Goal: Task Accomplishment & Management: Manage account settings

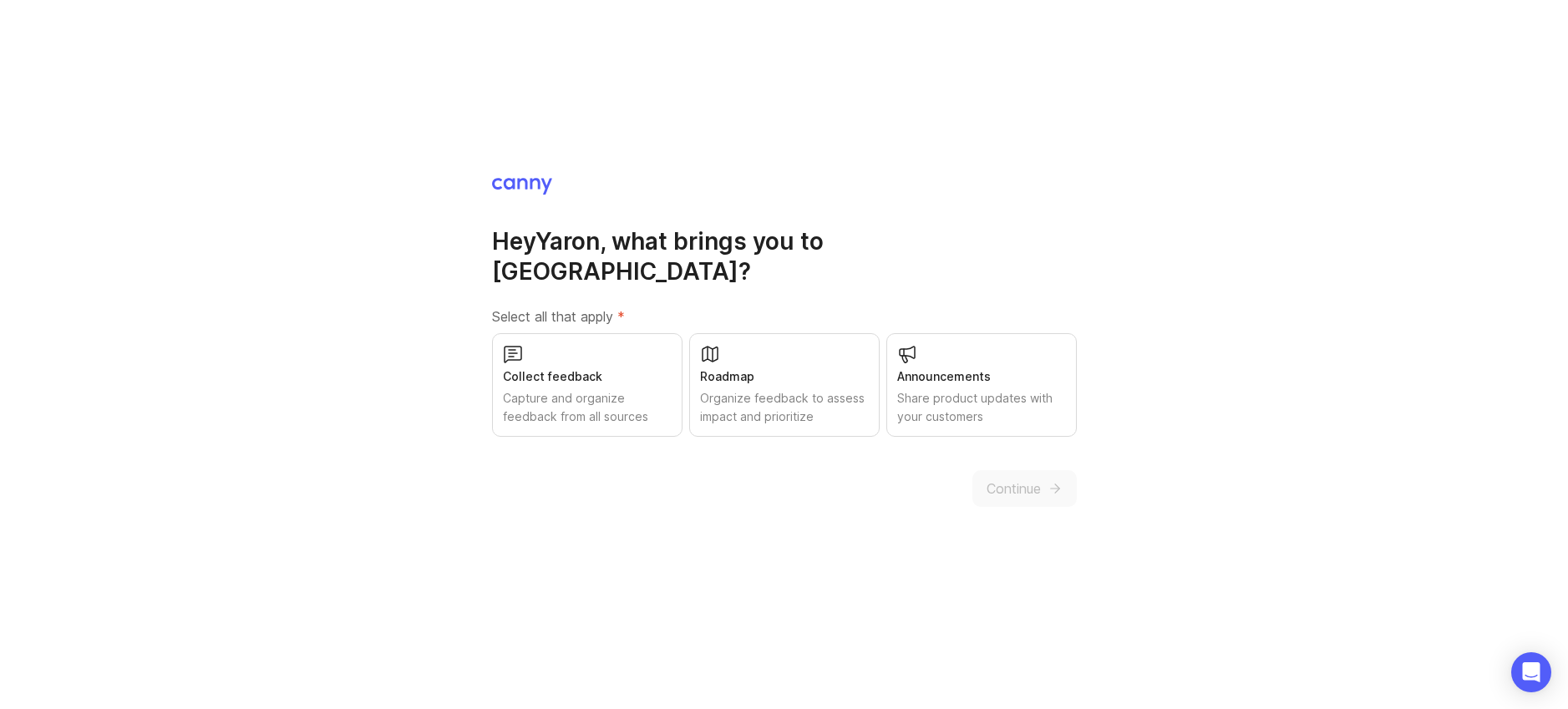
click at [609, 369] on div "Collect feedback" at bounding box center [587, 377] width 169 height 18
click at [832, 370] on div "Roadmap" at bounding box center [784, 377] width 169 height 18
click at [987, 389] on div "Share product updates with your customers" at bounding box center [982, 407] width 169 height 36
click at [1008, 479] on span "Continue" at bounding box center [1013, 489] width 55 height 20
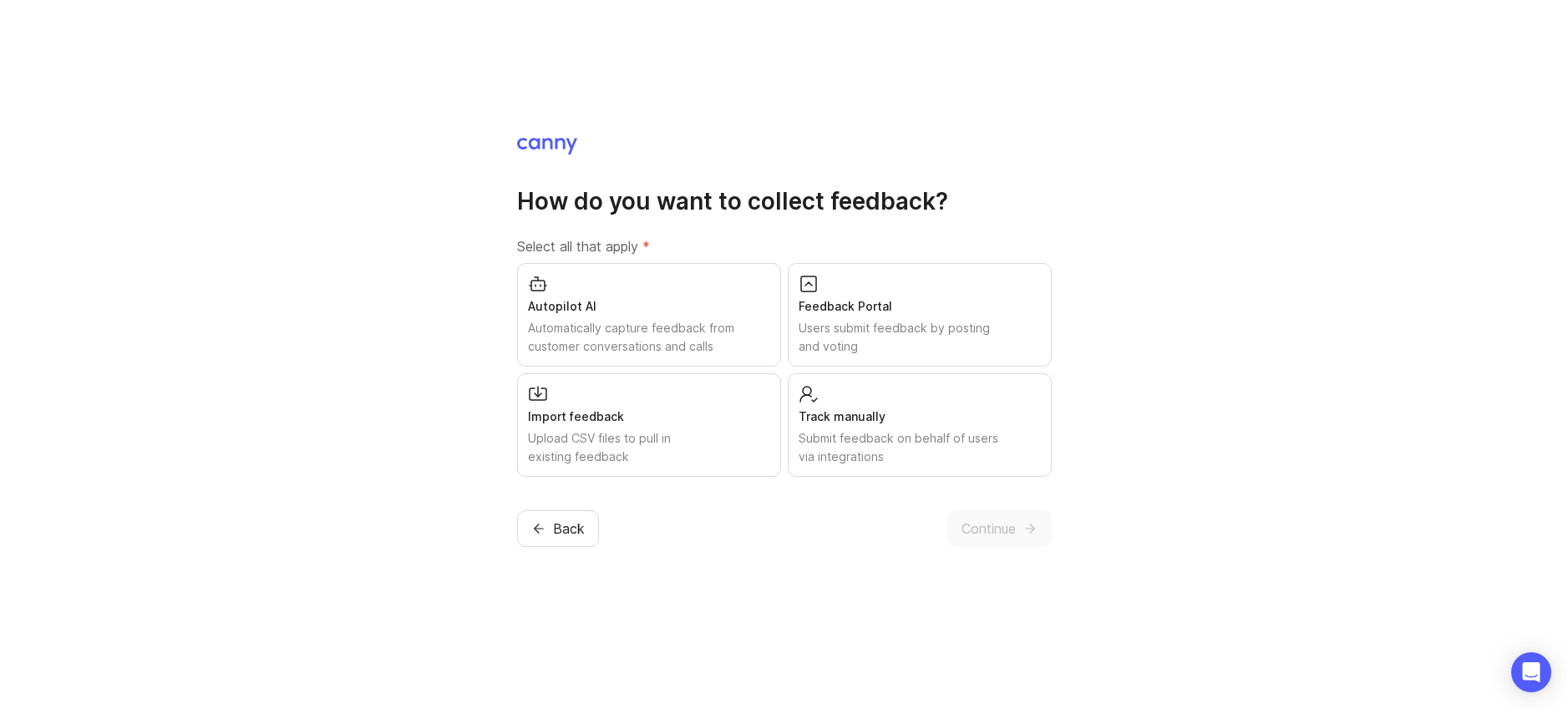
click at [891, 334] on div "Users submit feedback by posting and voting" at bounding box center [920, 337] width 242 height 36
click at [991, 523] on span "Continue" at bounding box center [989, 529] width 55 height 20
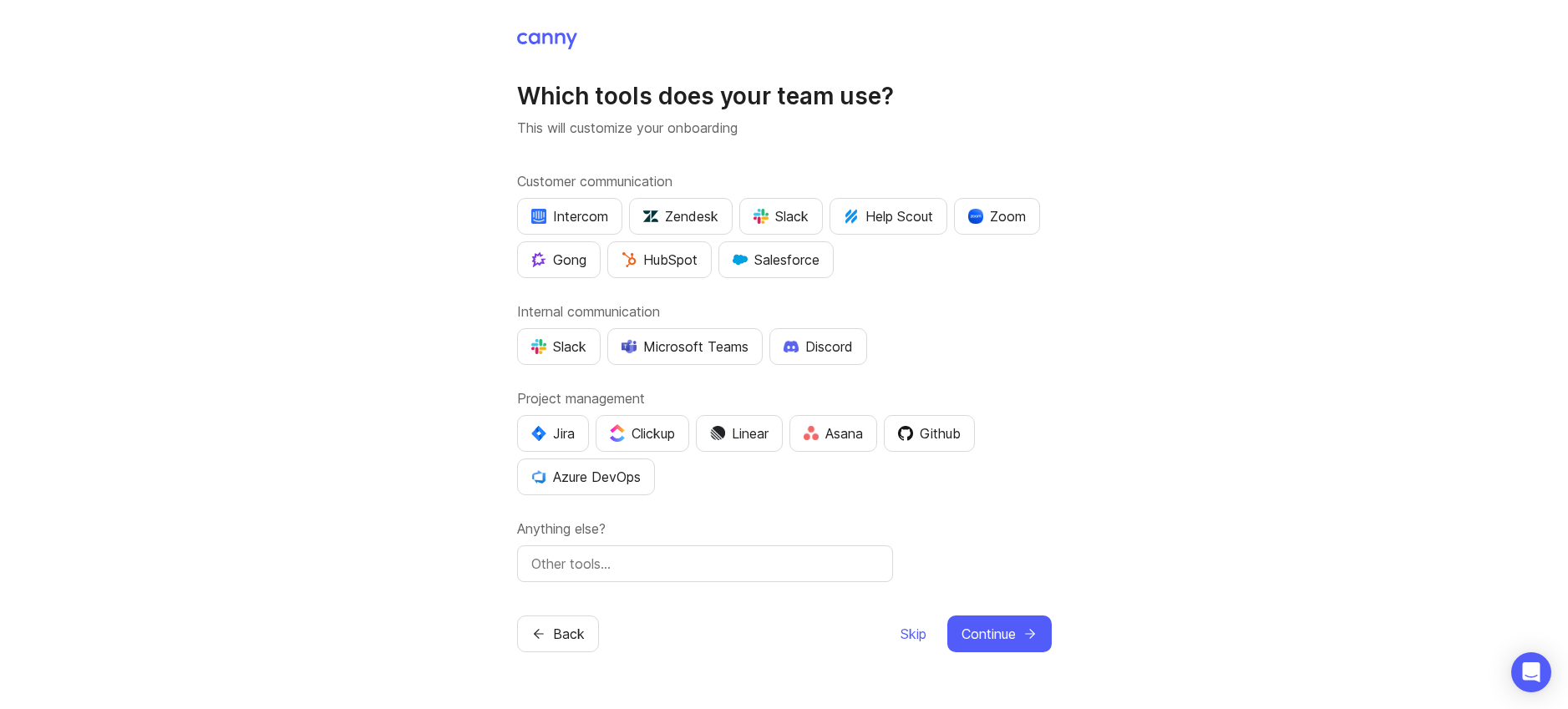
click at [770, 210] on div "Slack" at bounding box center [782, 216] width 56 height 20
click at [659, 222] on div "Zendesk" at bounding box center [681, 216] width 75 height 20
click at [554, 338] on div "Slack" at bounding box center [559, 346] width 56 height 20
click at [557, 428] on div "Jira" at bounding box center [553, 433] width 43 height 20
click at [1010, 626] on span "Continue" at bounding box center [989, 633] width 55 height 20
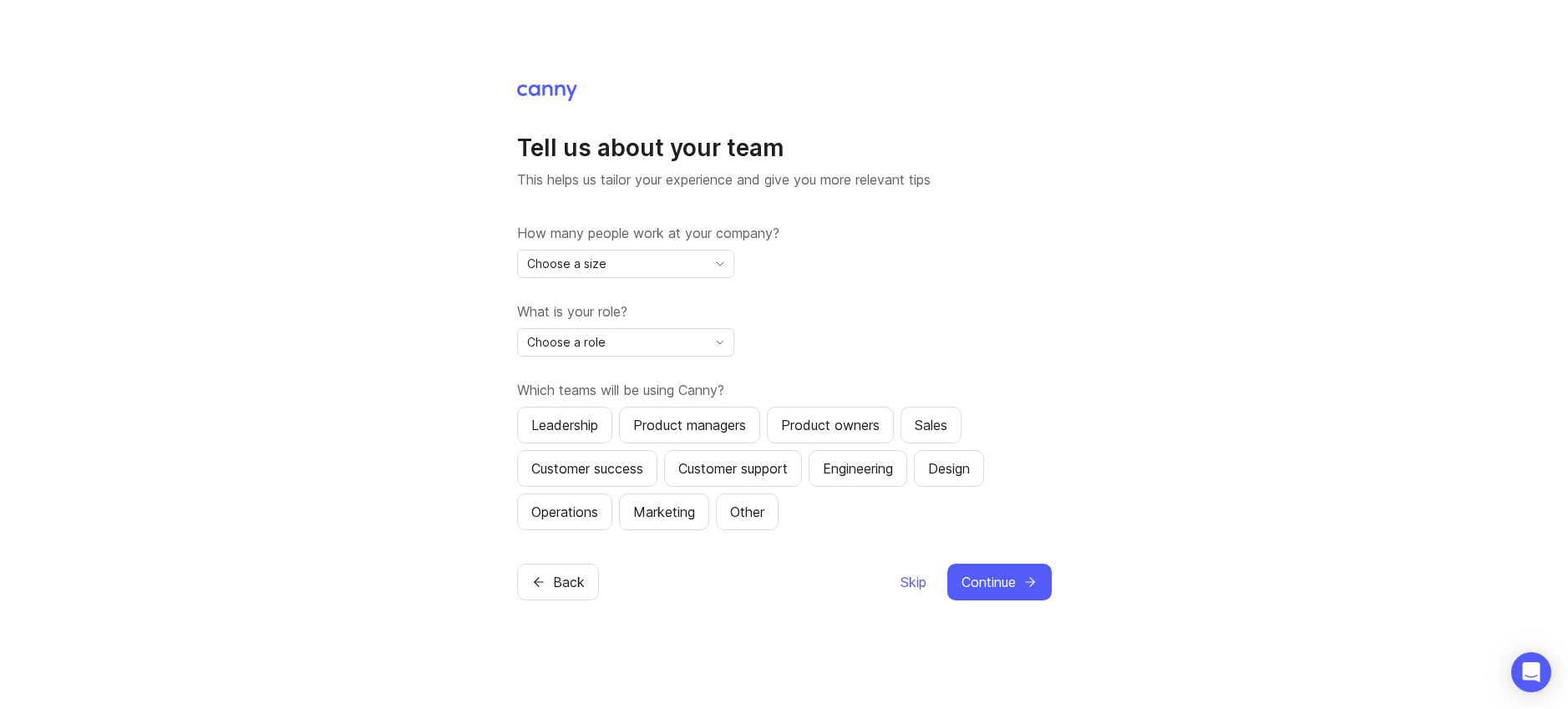
click at [680, 271] on div "Choose a size" at bounding box center [612, 264] width 189 height 27
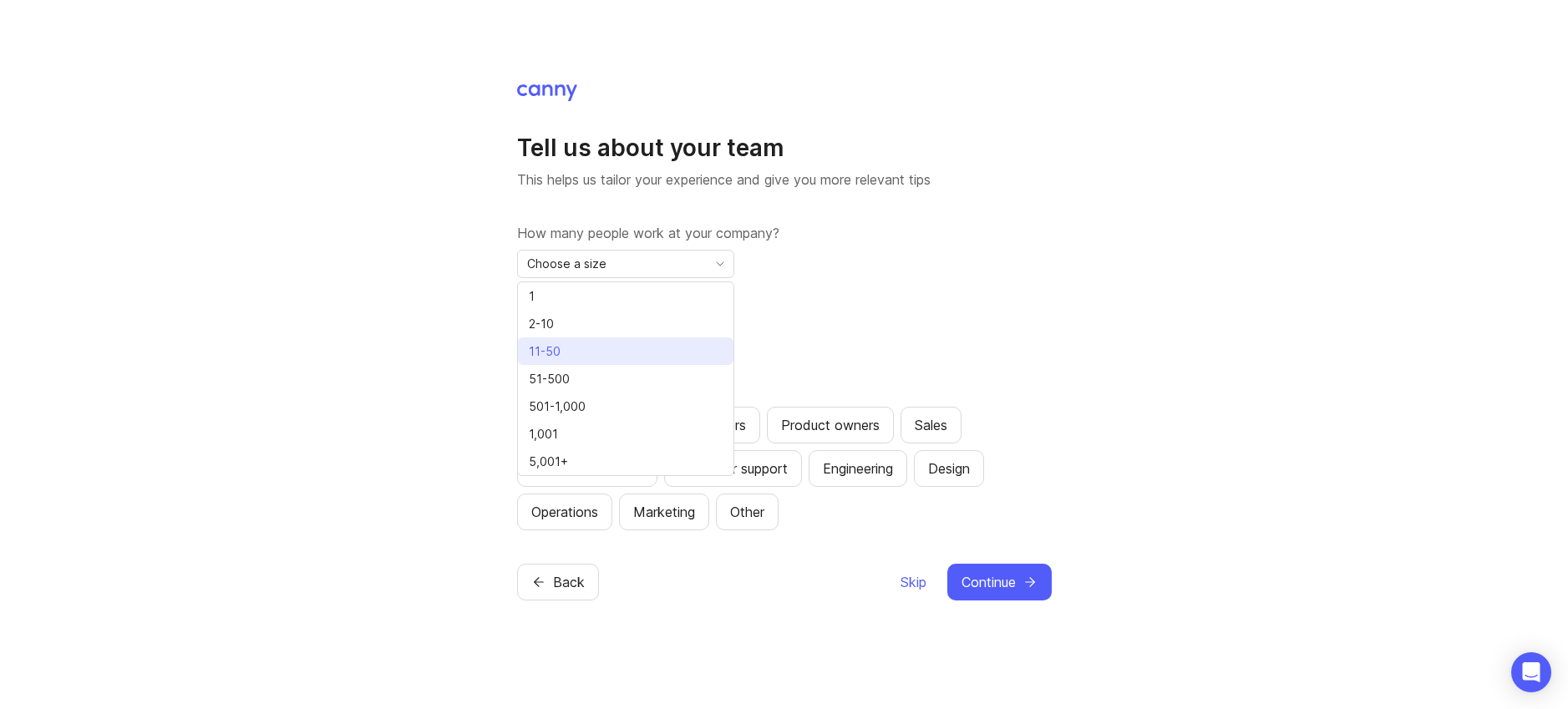
drag, startPoint x: 640, startPoint y: 330, endPoint x: 640, endPoint y: 347, distance: 17.0
click at [640, 347] on ul "1 2-10 11-50 51-500 501-1,000 1,001 5,001+" at bounding box center [625, 378] width 216 height 193
click at [640, 347] on li "11-50" at bounding box center [625, 351] width 216 height 28
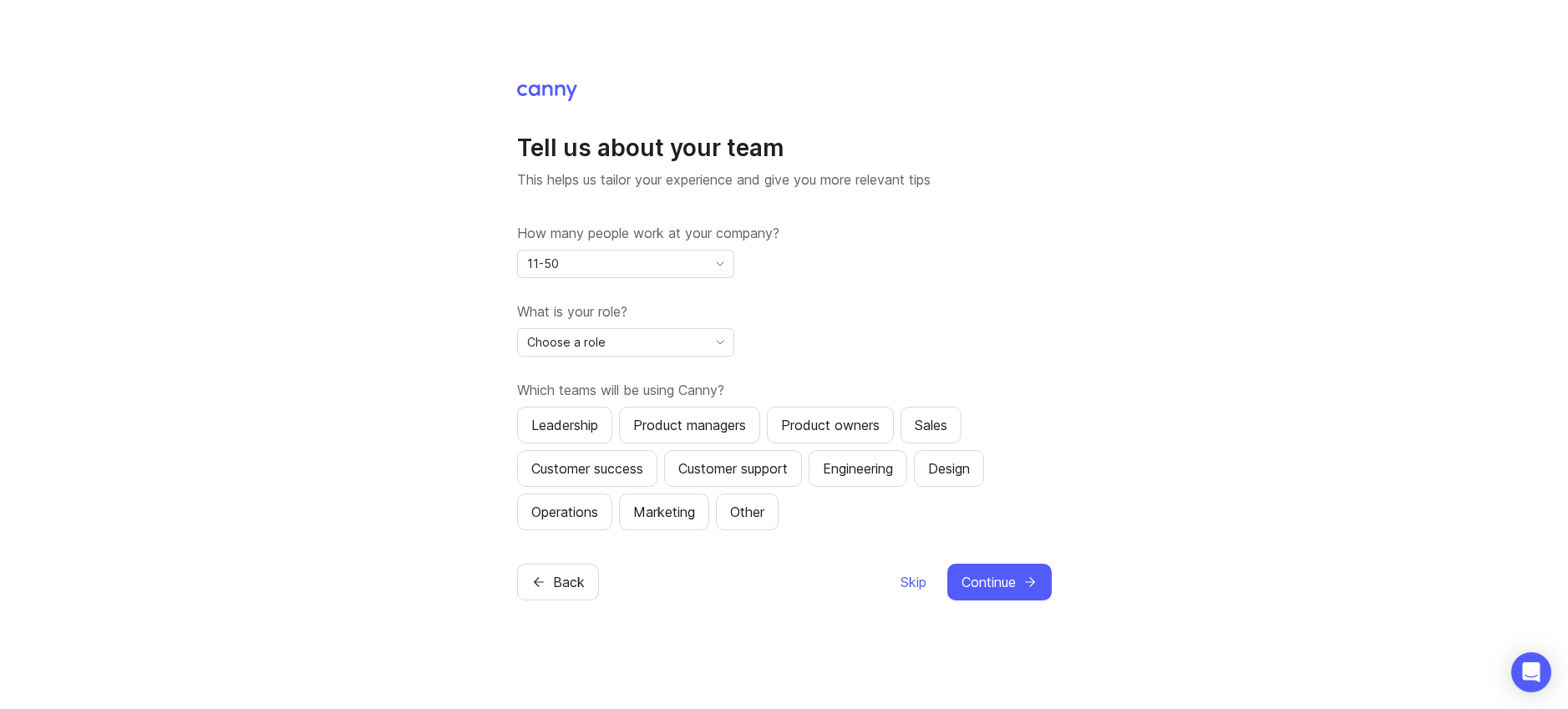
click at [683, 332] on div "Choose a role" at bounding box center [612, 343] width 189 height 27
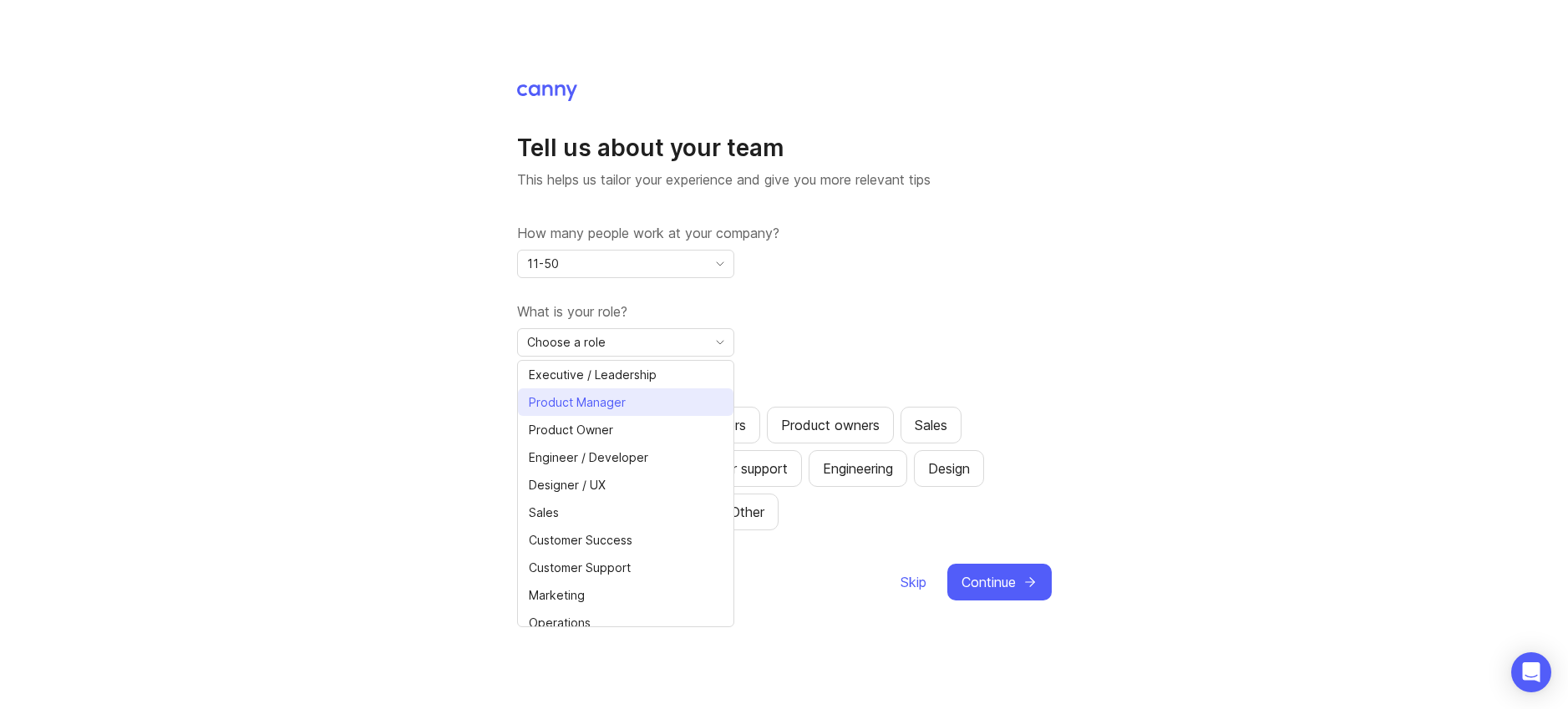
click at [663, 394] on li "Product Manager" at bounding box center [625, 402] width 216 height 28
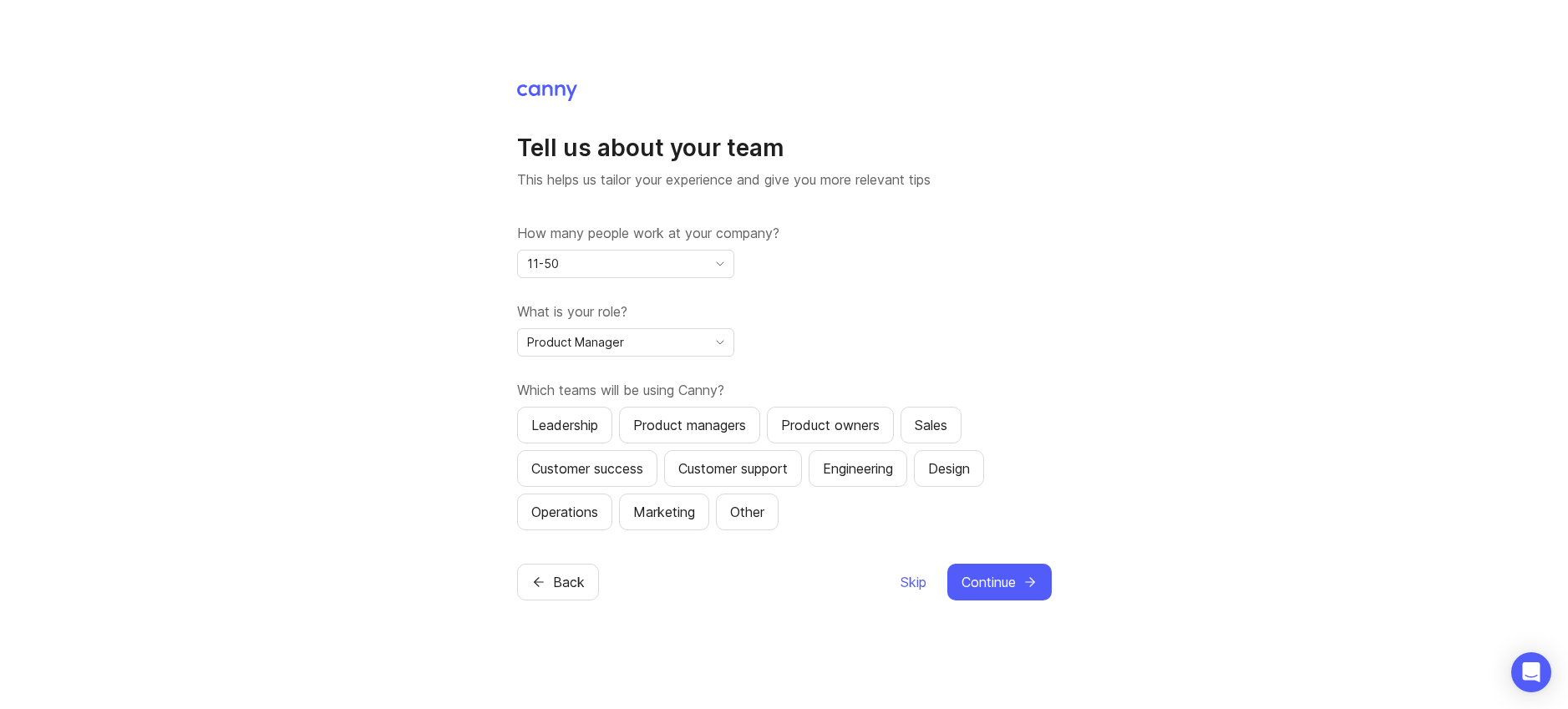
click at [722, 420] on div "Product managers" at bounding box center [690, 424] width 113 height 20
click at [998, 585] on span "Continue" at bounding box center [989, 582] width 55 height 20
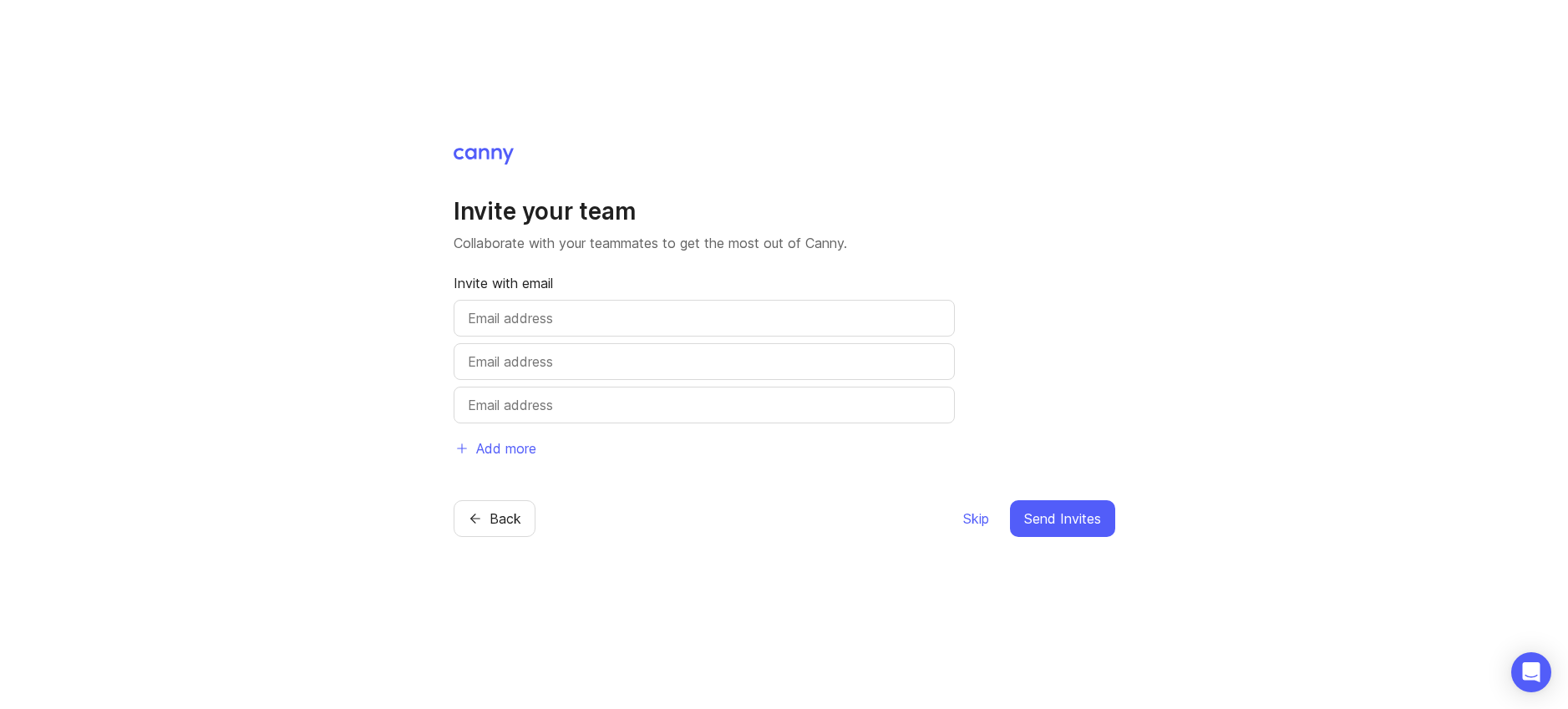
click at [969, 502] on button "Skip" at bounding box center [976, 518] width 28 height 36
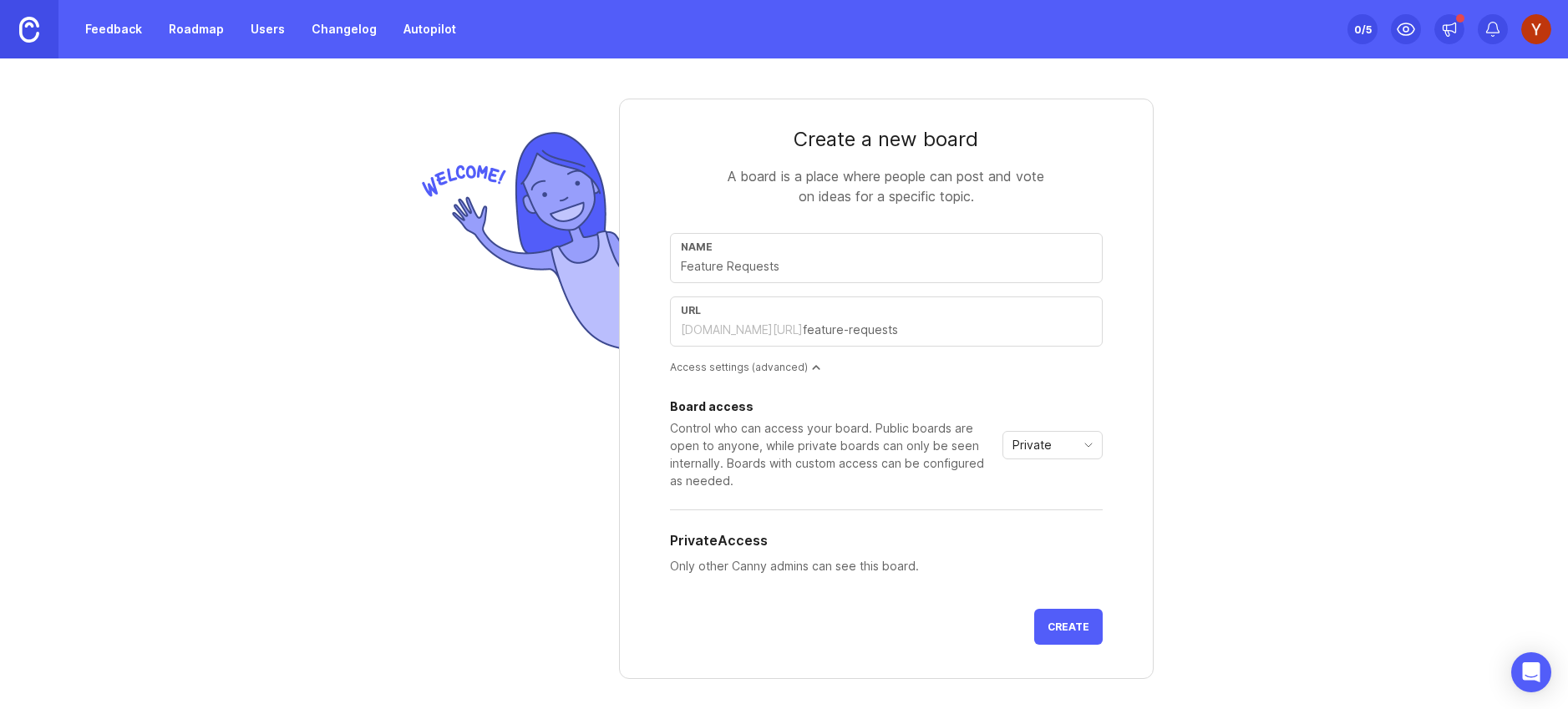
click at [1052, 453] on div "Private" at bounding box center [1038, 446] width 72 height 27
click at [1044, 503] on span "Public" at bounding box center [1031, 505] width 34 height 18
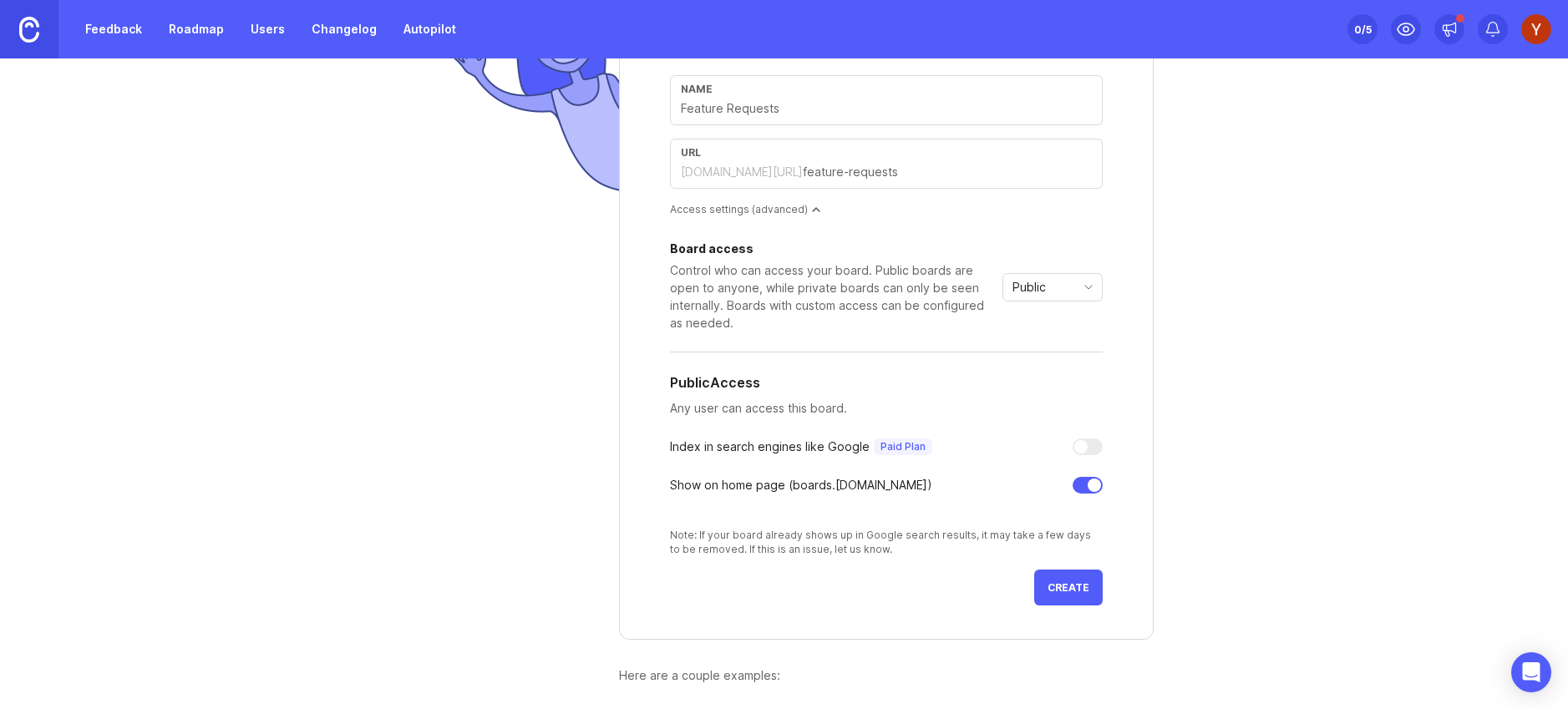
scroll to position [193, 0]
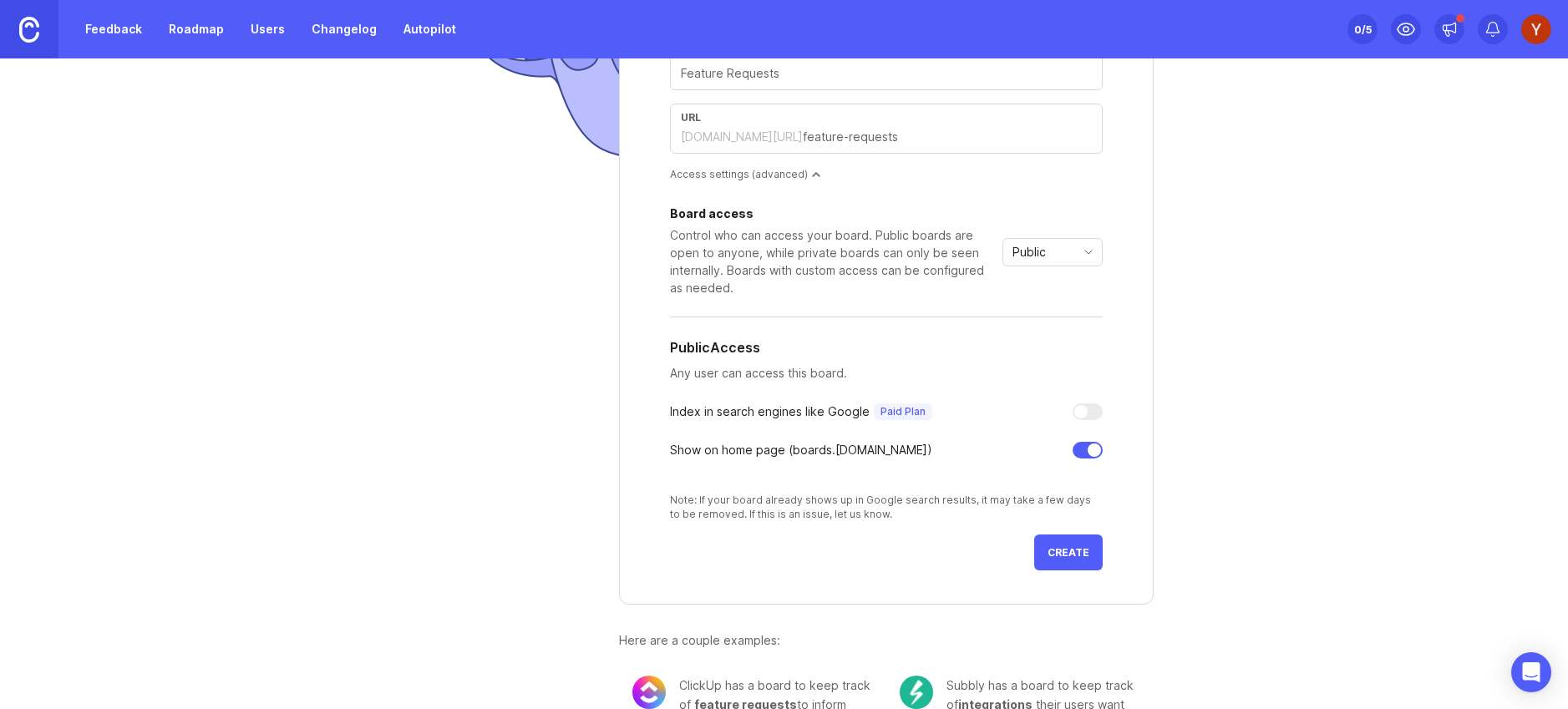
click at [1065, 555] on span "Create" at bounding box center [1069, 552] width 42 height 12
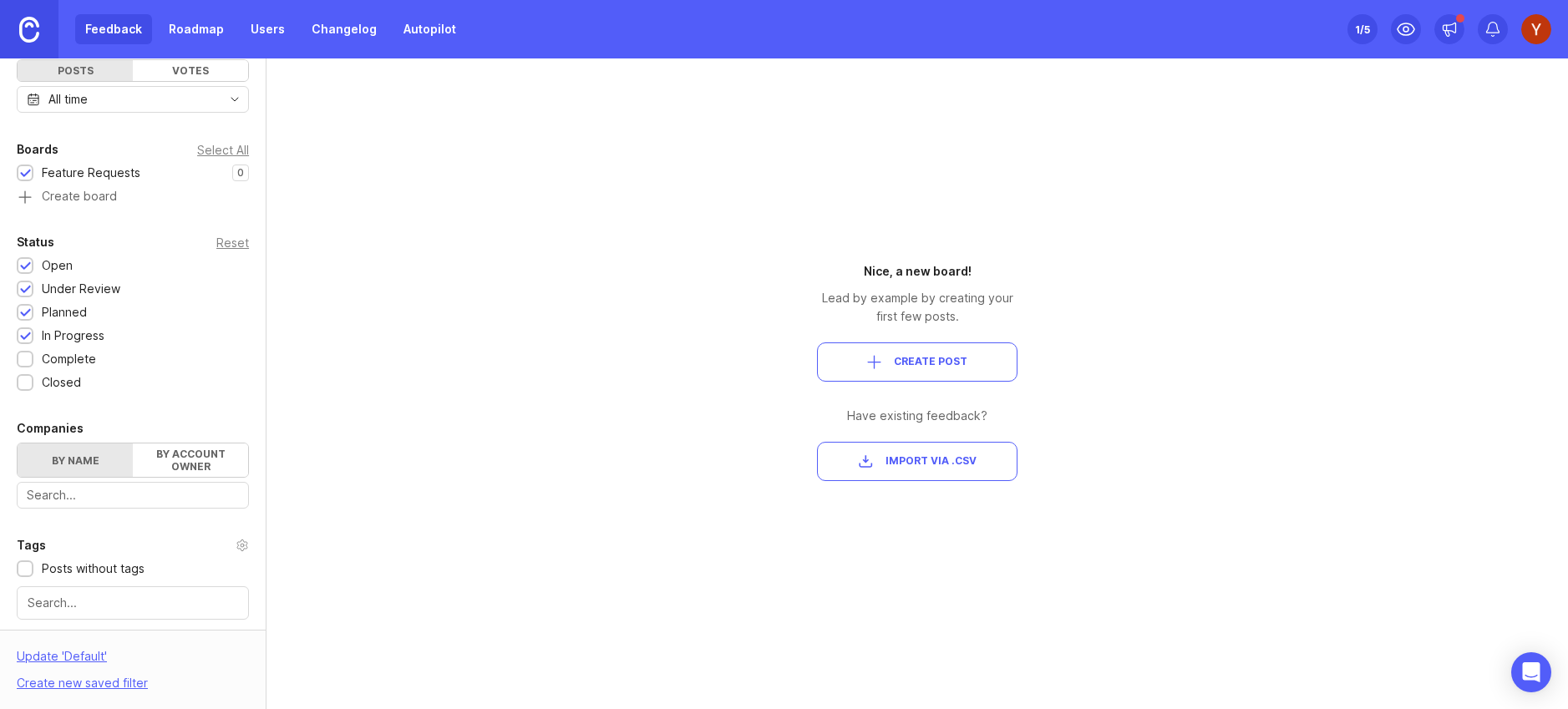
scroll to position [195, 0]
click at [23, 356] on div at bounding box center [25, 355] width 11 height 12
click at [23, 381] on div at bounding box center [25, 379] width 11 height 12
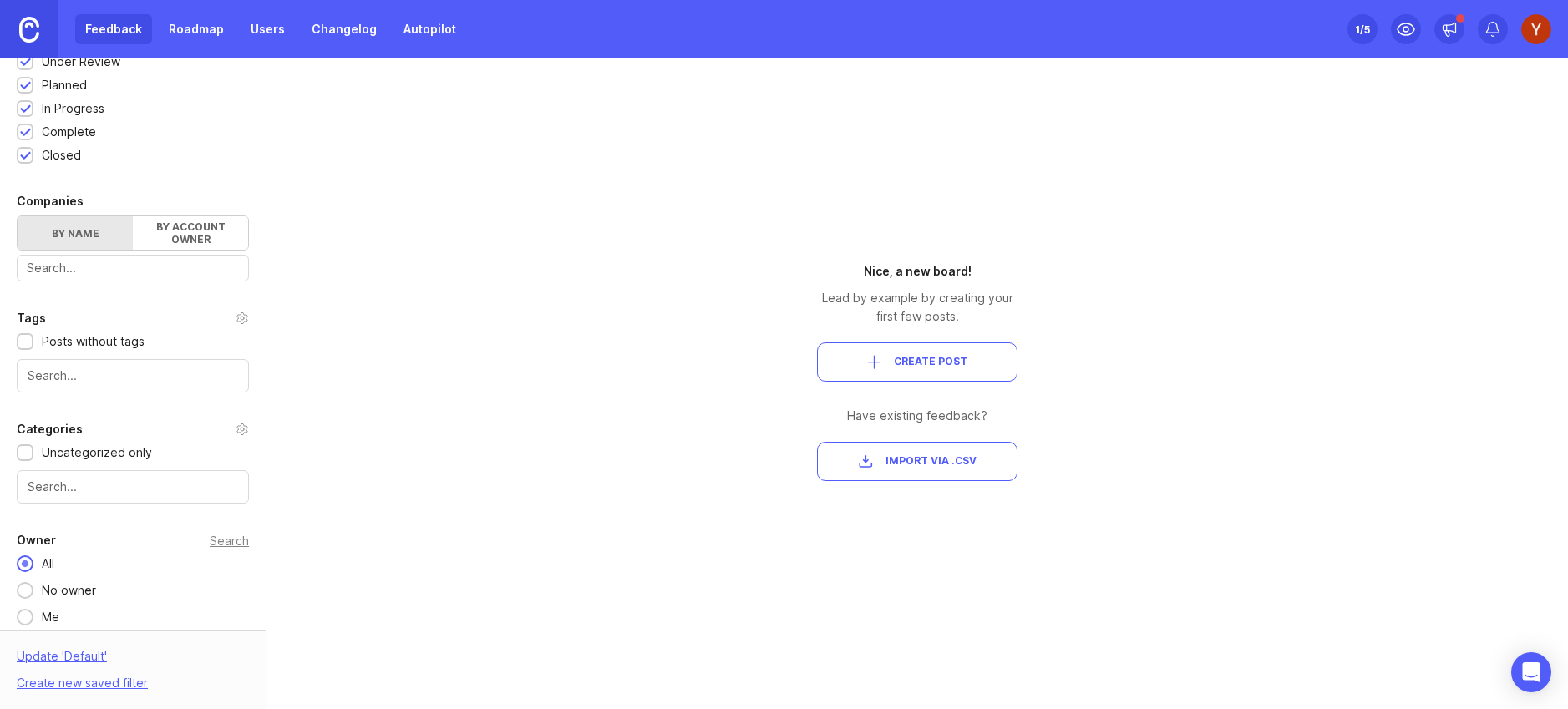
scroll to position [428, 0]
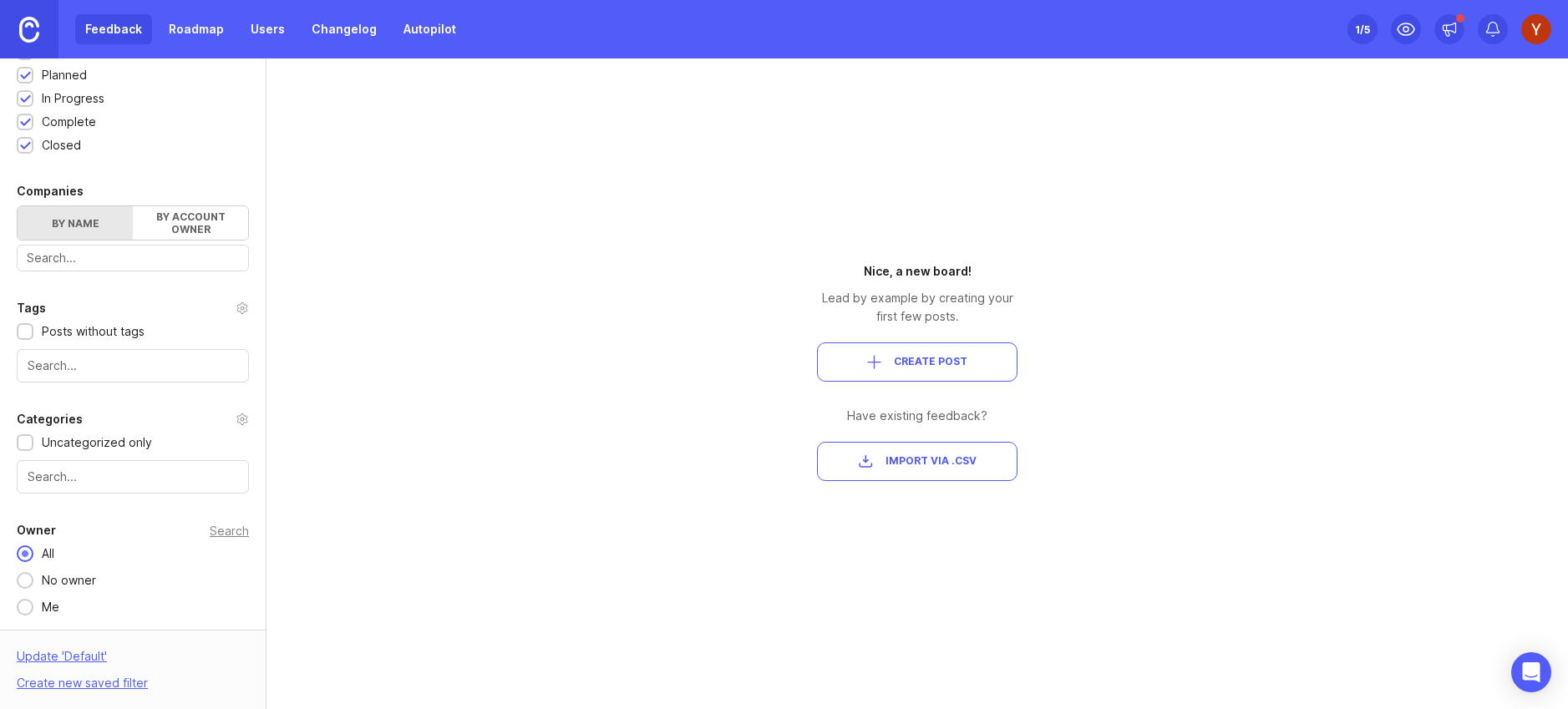
click at [49, 607] on div "Me" at bounding box center [51, 606] width 34 height 18
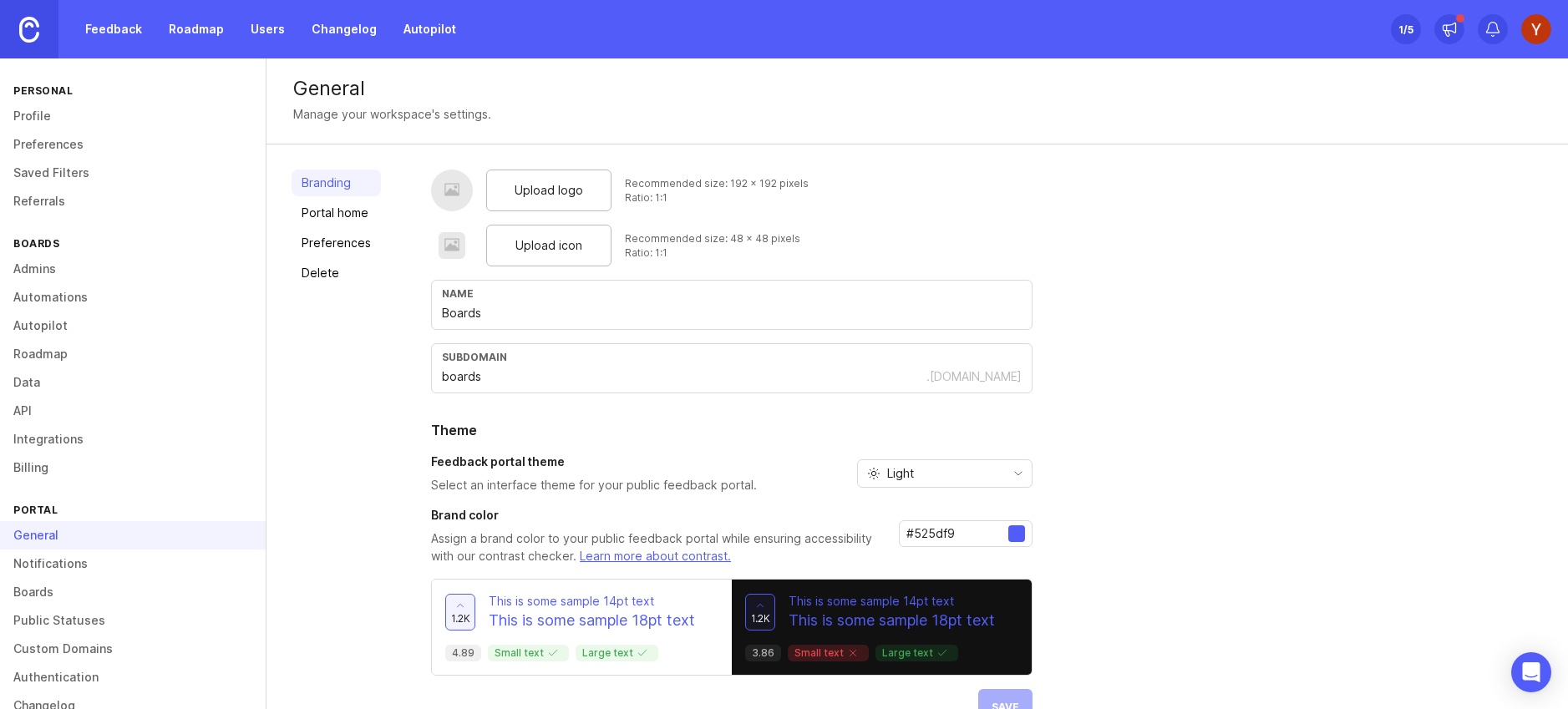
click at [522, 188] on span "Upload logo" at bounding box center [549, 190] width 69 height 18
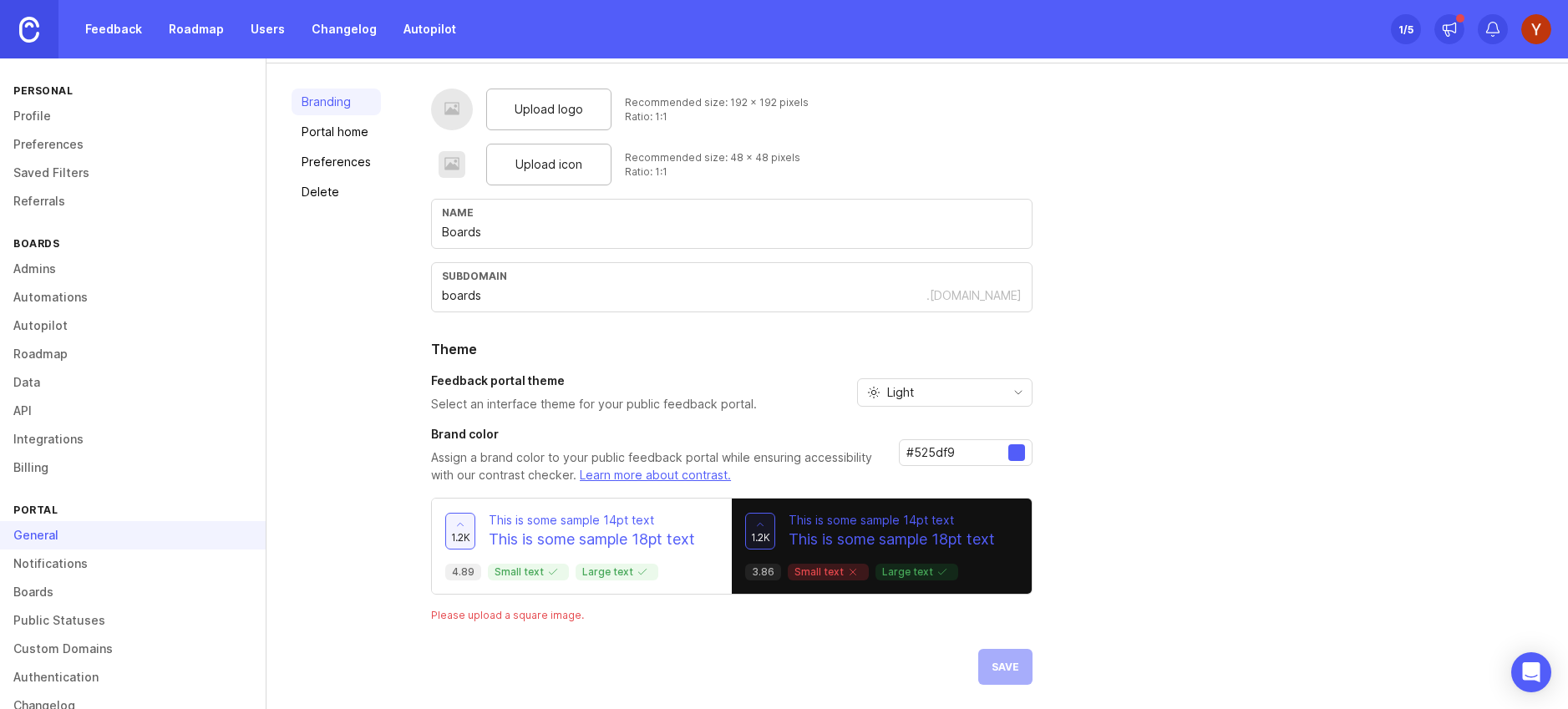
click at [621, 520] on p "This is some sample 14pt text" at bounding box center [591, 520] width 206 height 16
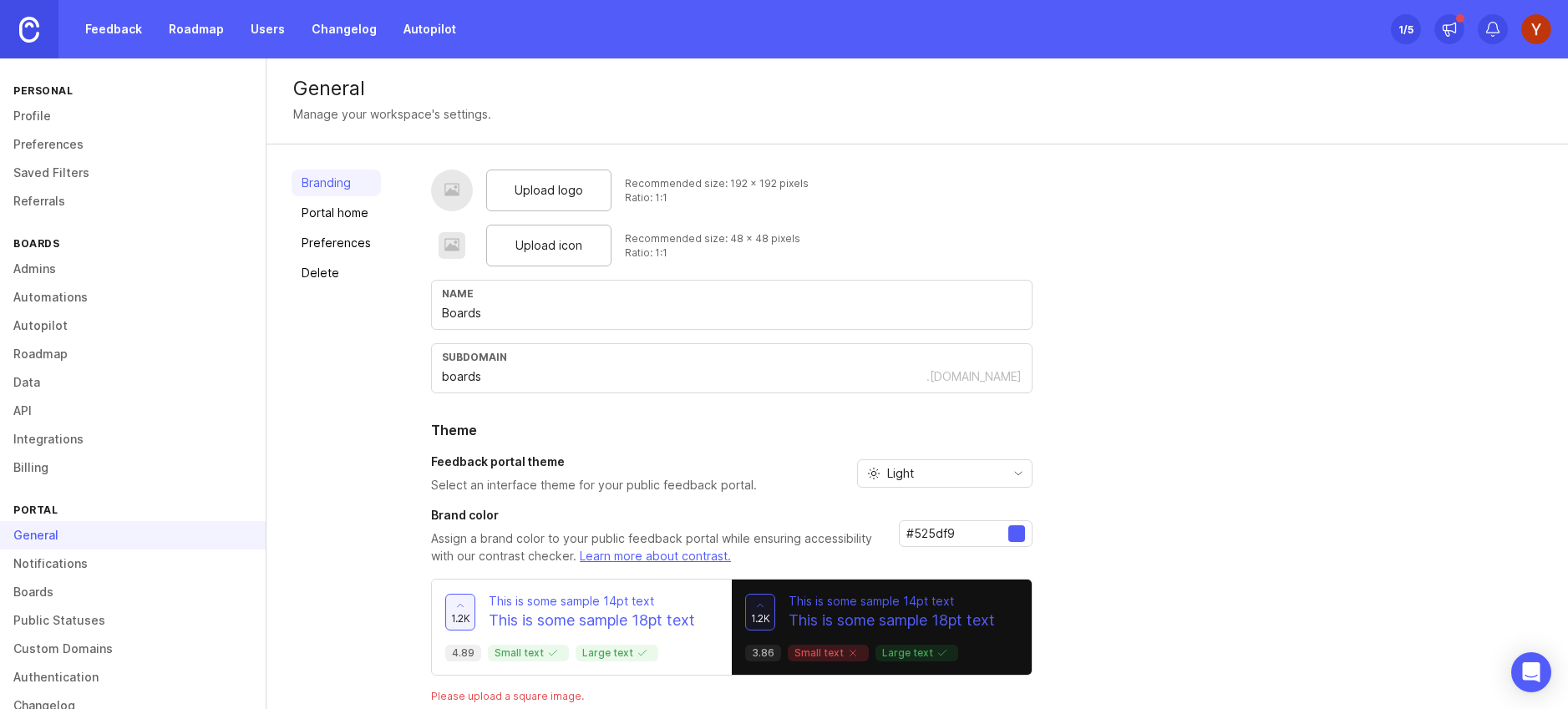
click at [541, 187] on span "Upload logo" at bounding box center [549, 190] width 69 height 18
click at [550, 190] on span "Upload logo" at bounding box center [549, 190] width 69 height 18
click at [343, 216] on link "Portal home" at bounding box center [335, 213] width 89 height 27
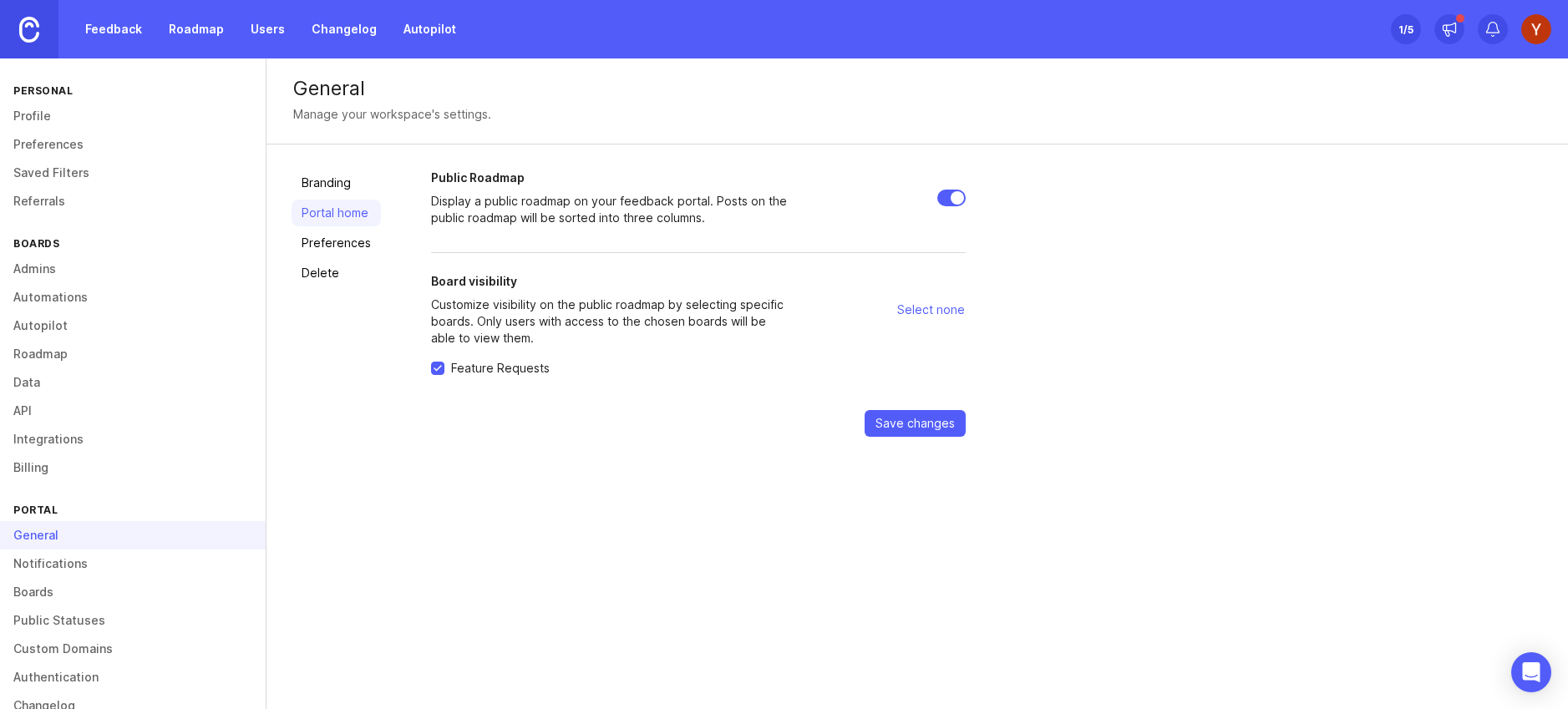
click at [339, 237] on link "Preferences" at bounding box center [335, 243] width 89 height 27
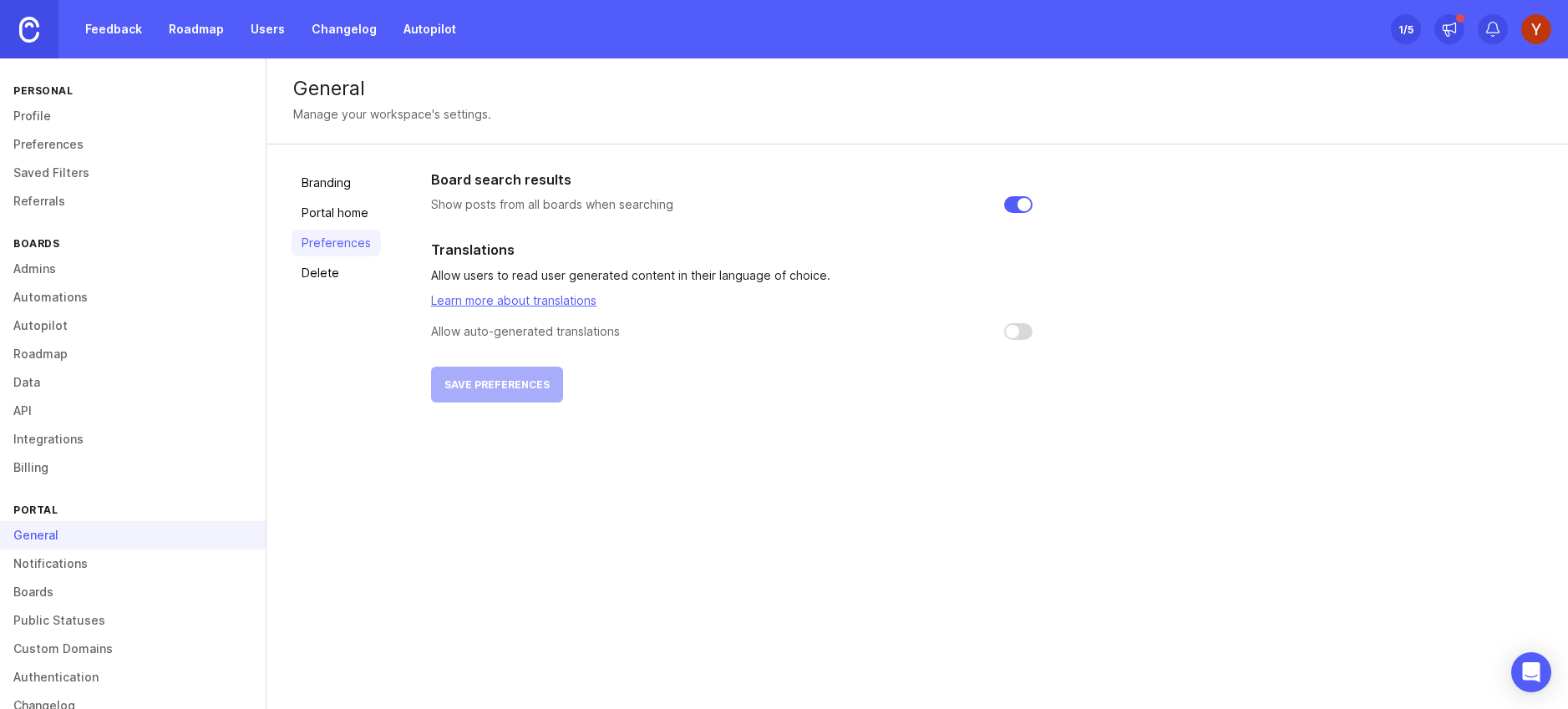
click at [1026, 336] on input "checkbox" at bounding box center [1018, 332] width 29 height 16
checkbox input "false"
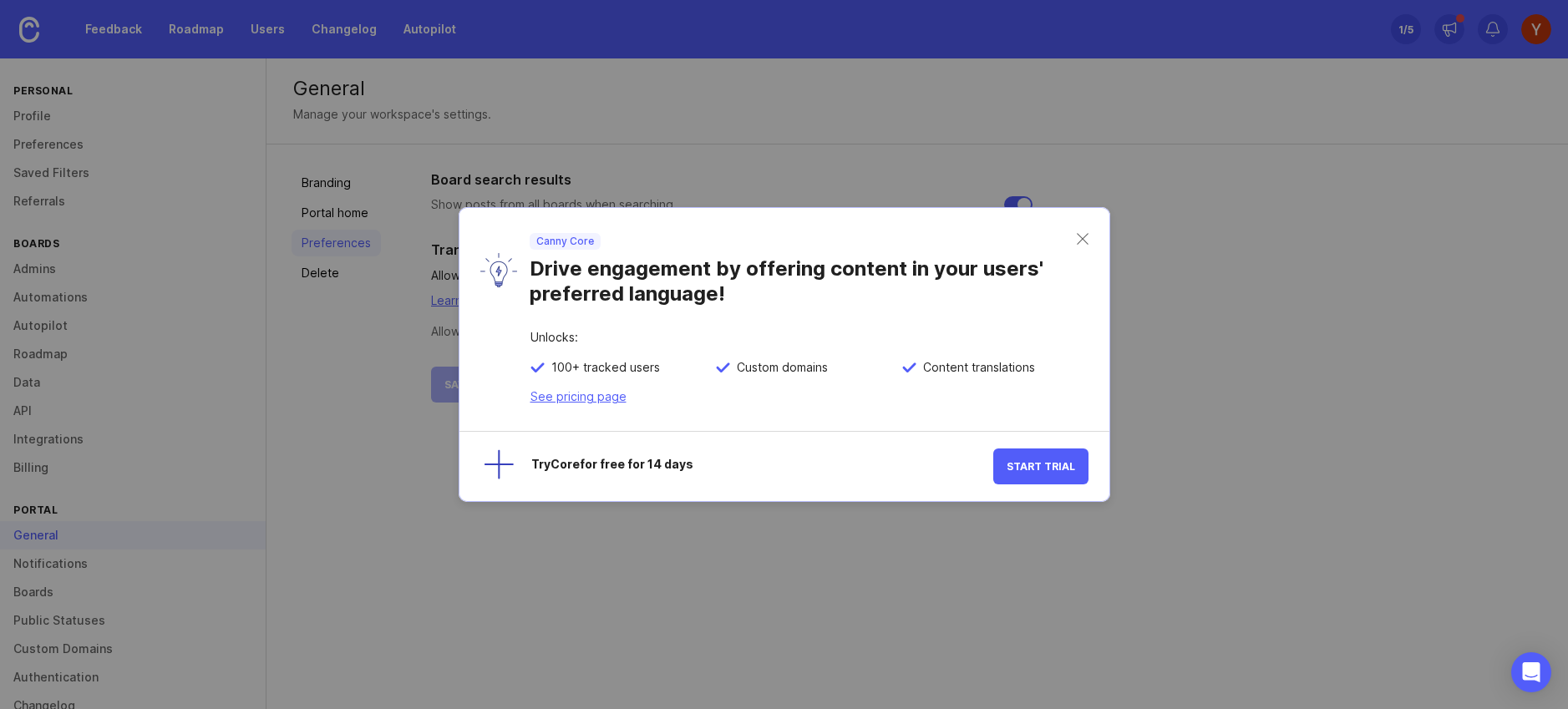
click at [1088, 239] on div "Canny Core Drive engagement by offering content in your users' preferred langua…" at bounding box center [784, 269] width 650 height 124
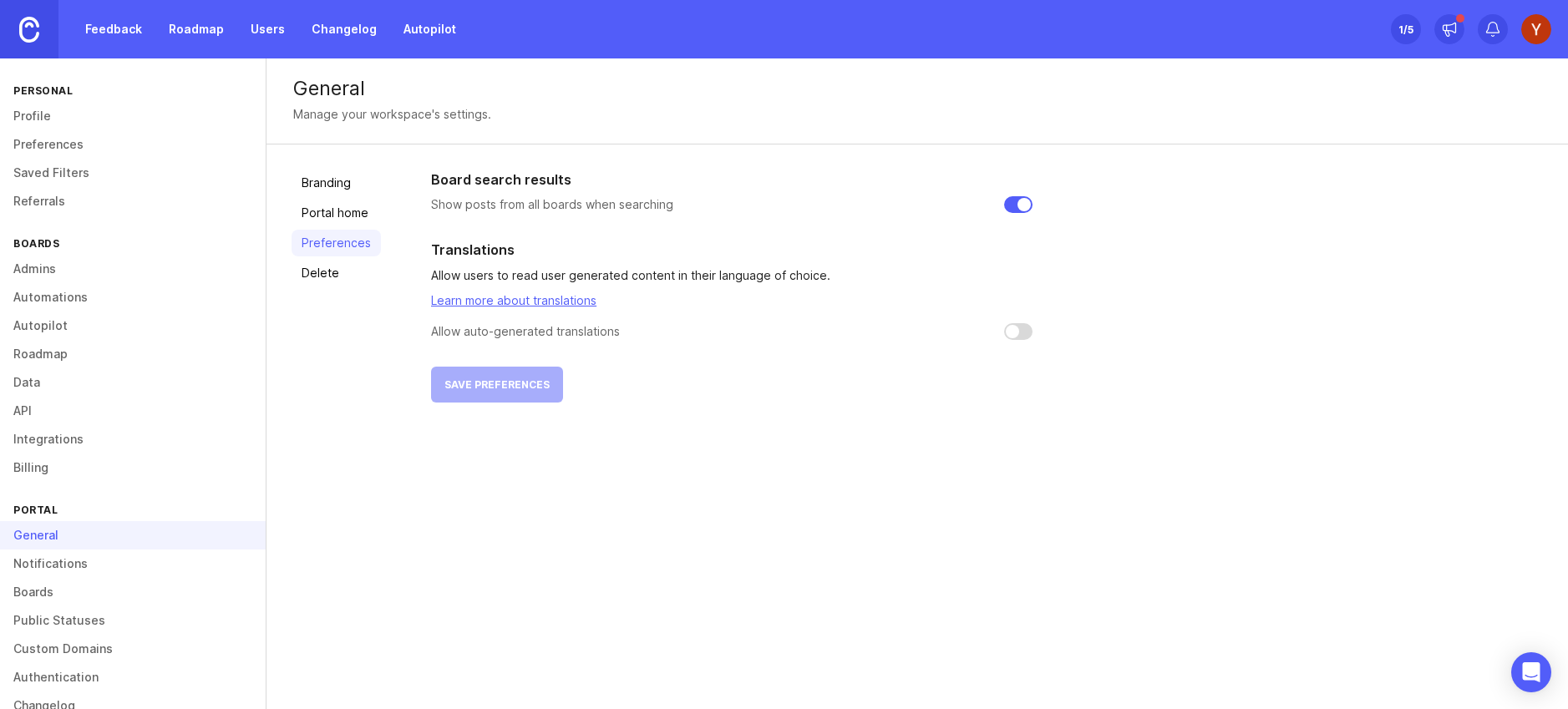
click at [335, 270] on link "Delete" at bounding box center [335, 273] width 89 height 27
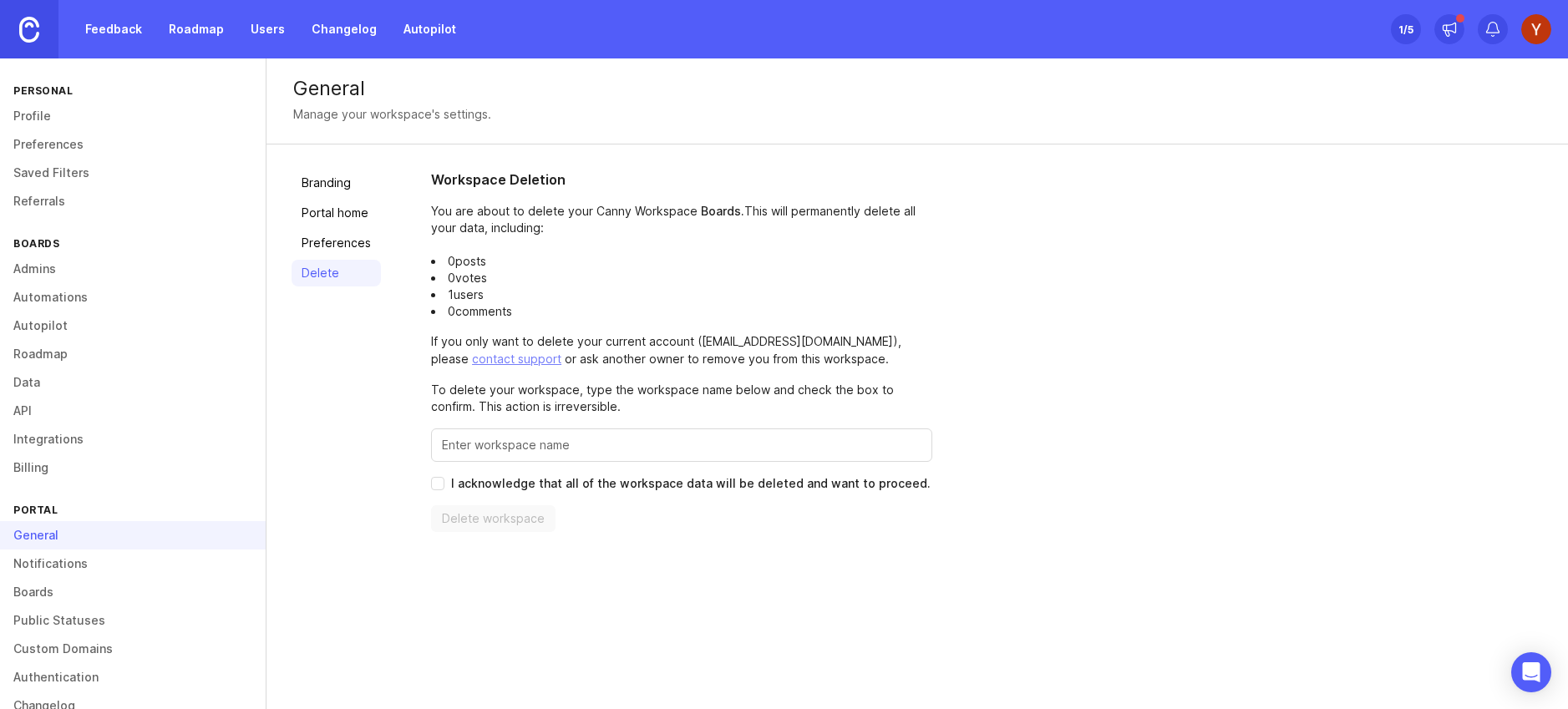
click at [329, 179] on link "Branding" at bounding box center [335, 183] width 89 height 27
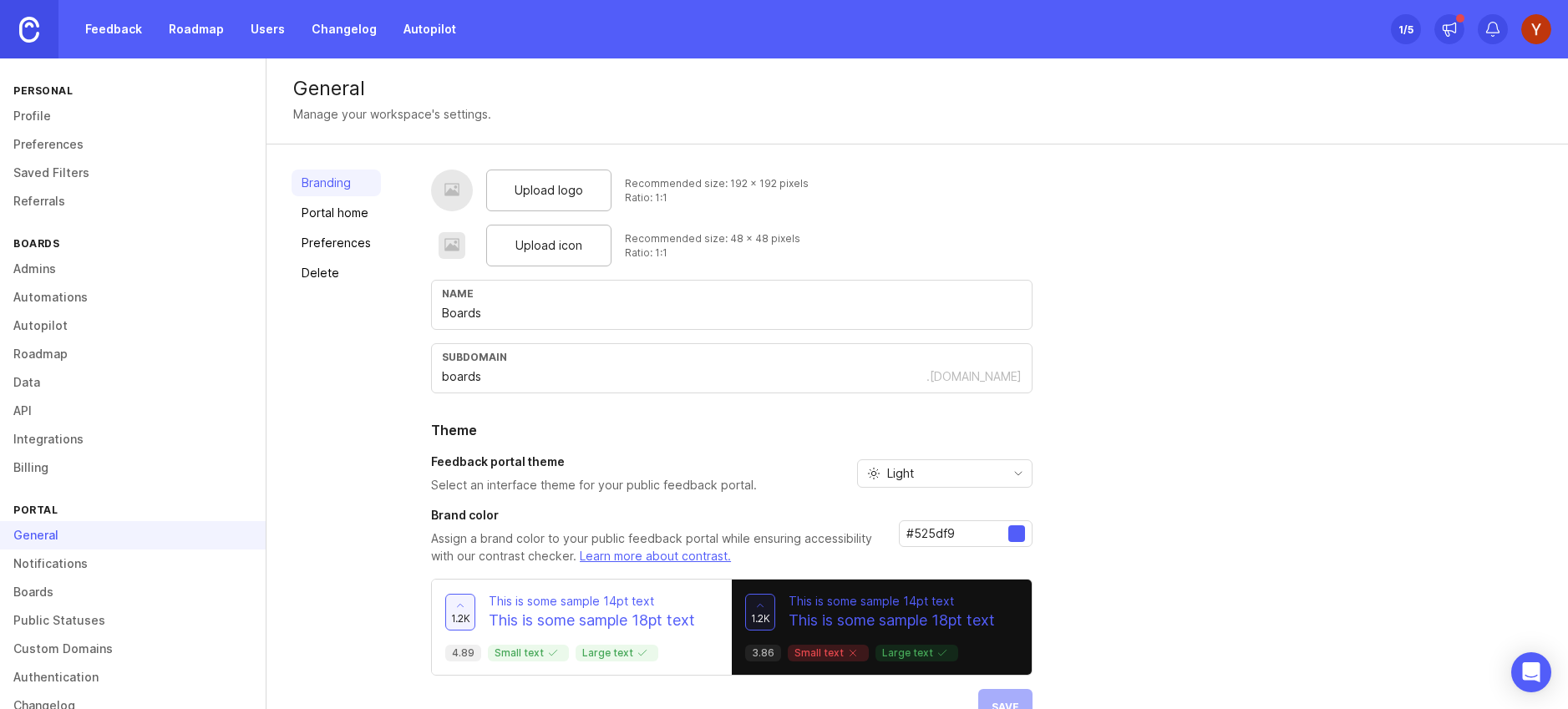
click at [550, 185] on span "Upload logo" at bounding box center [549, 190] width 69 height 18
click at [452, 246] on div at bounding box center [451, 246] width 16 height 19
click at [531, 246] on span "Upload icon" at bounding box center [549, 245] width 67 height 18
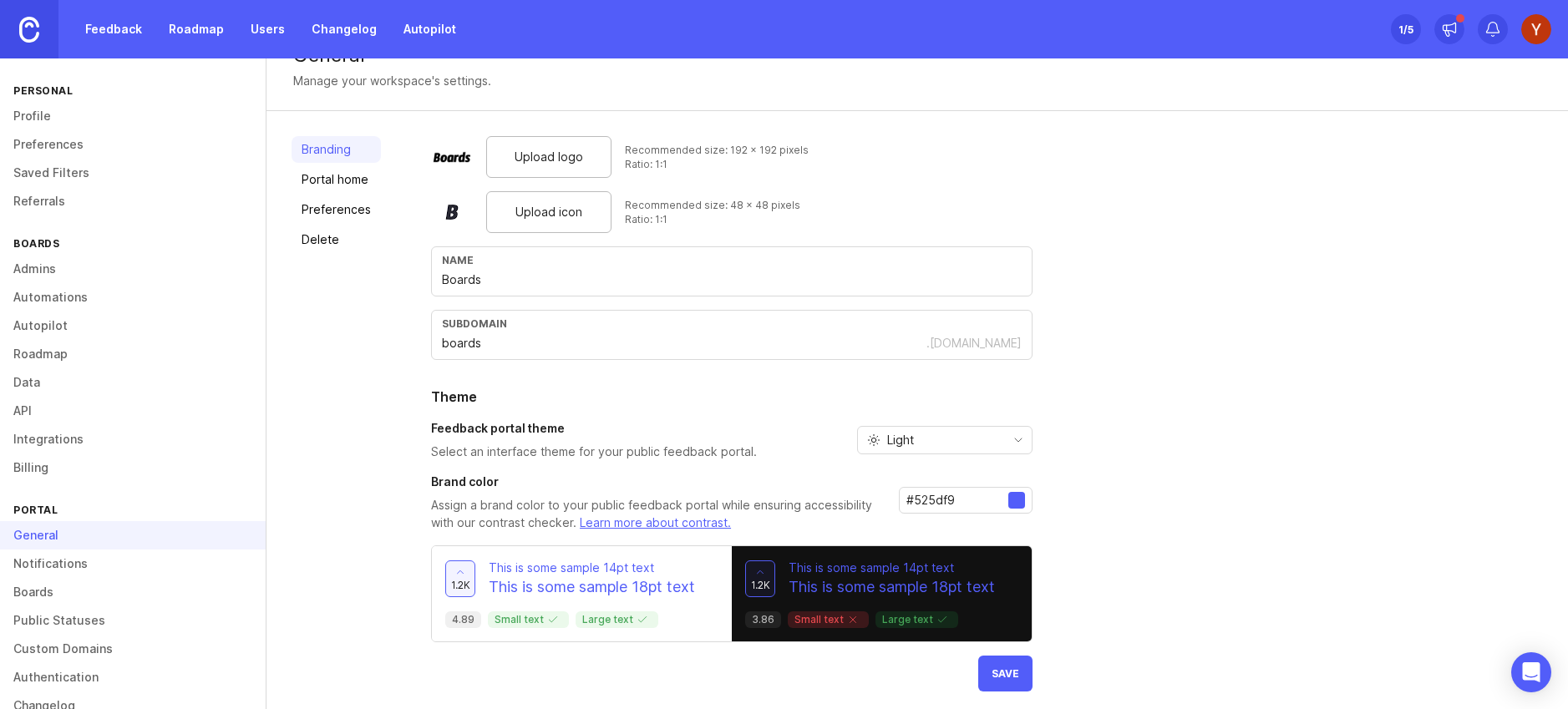
scroll to position [40, 0]
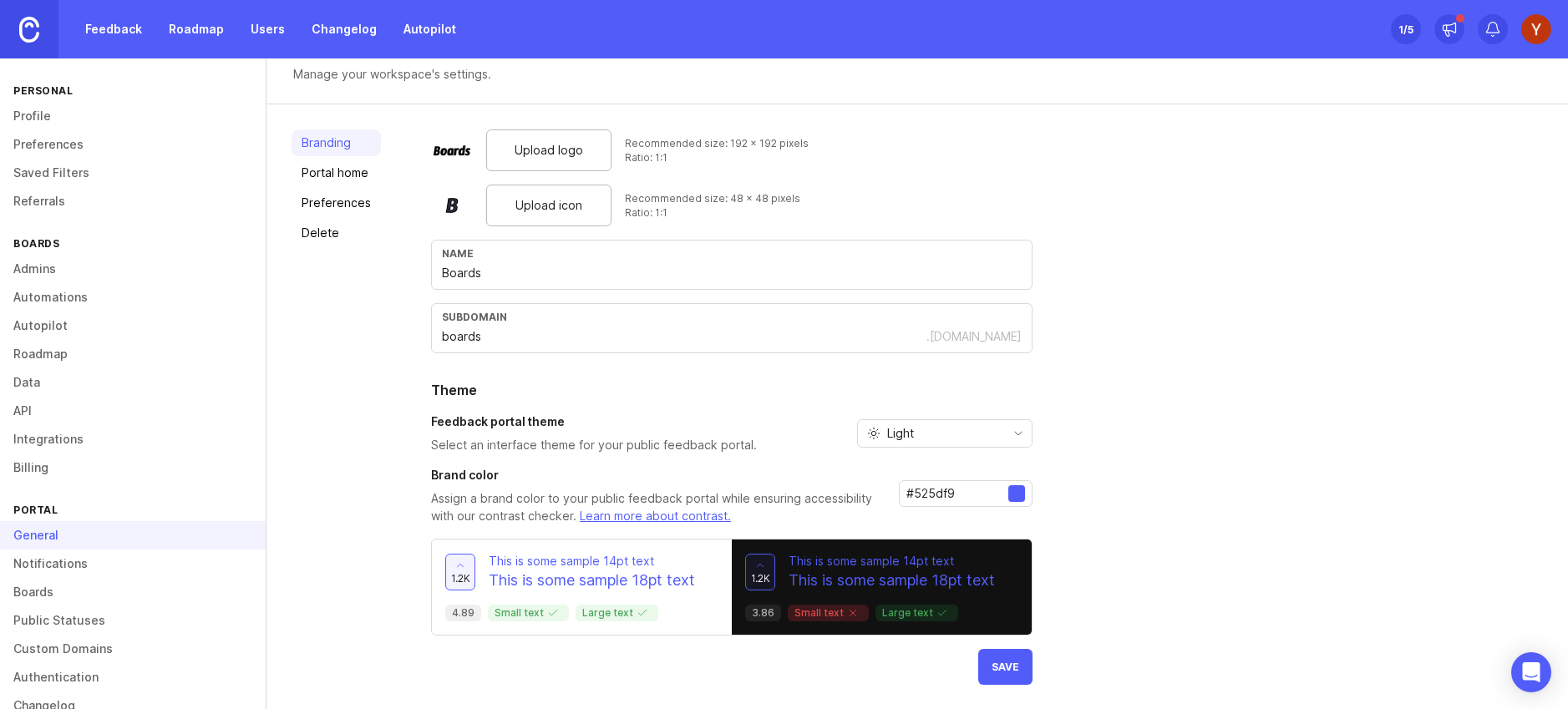
click at [995, 679] on button "Save" at bounding box center [1005, 668] width 55 height 36
click at [41, 117] on link "Profile" at bounding box center [132, 116] width 265 height 29
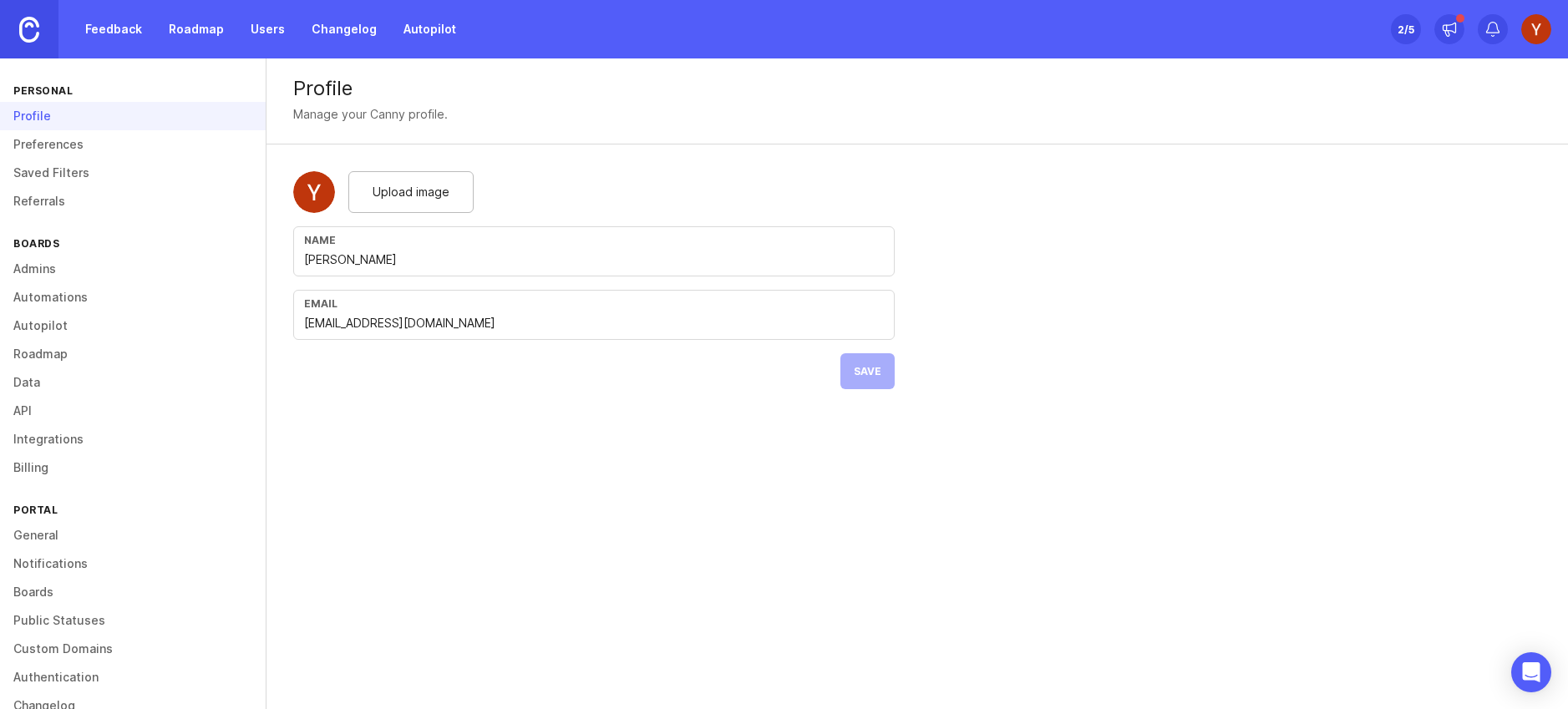
click at [63, 149] on link "Preferences" at bounding box center [132, 145] width 265 height 29
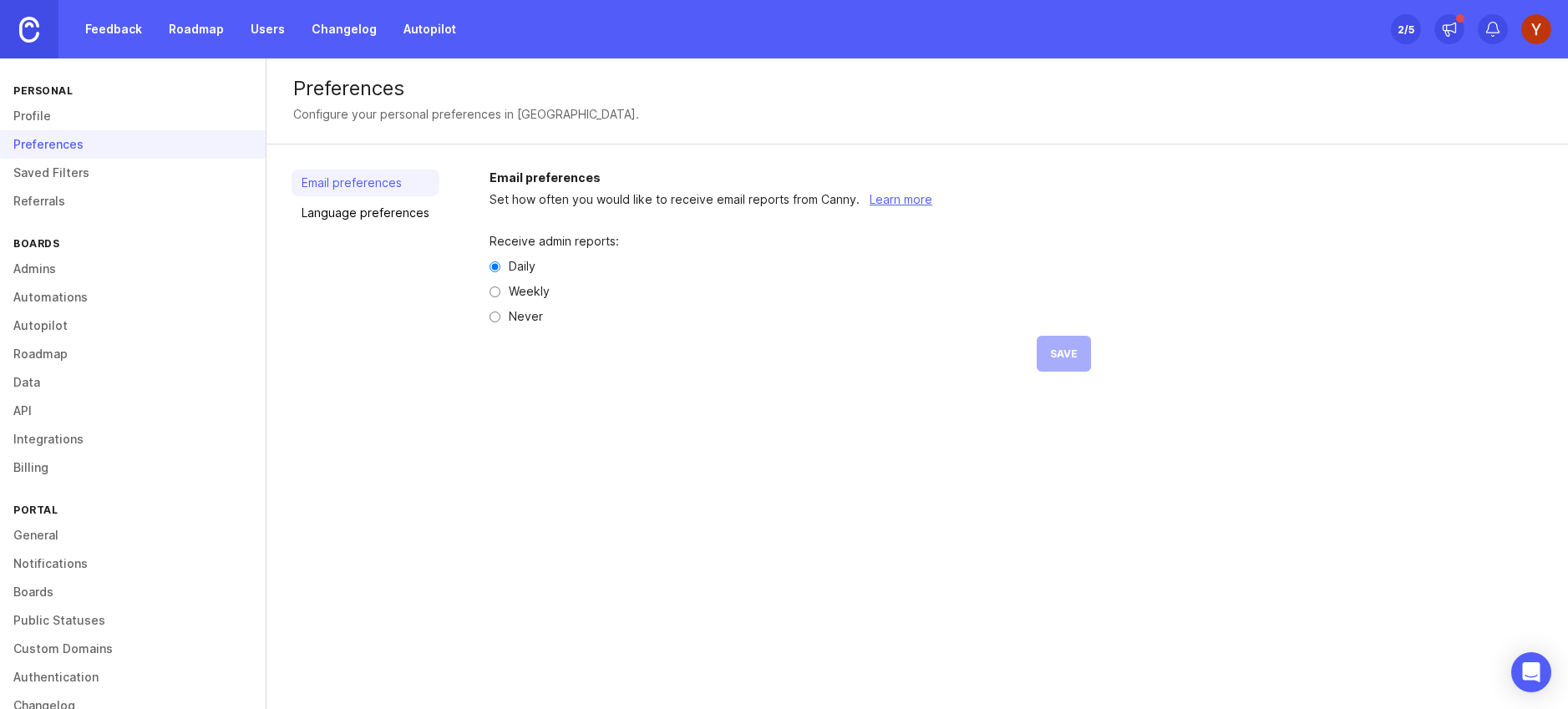
click at [491, 290] on input "Weekly" at bounding box center [494, 291] width 11 height 11
radio input "true"
click at [1045, 342] on button "Save" at bounding box center [1063, 354] width 55 height 36
click at [64, 175] on link "Saved Filters" at bounding box center [132, 173] width 265 height 29
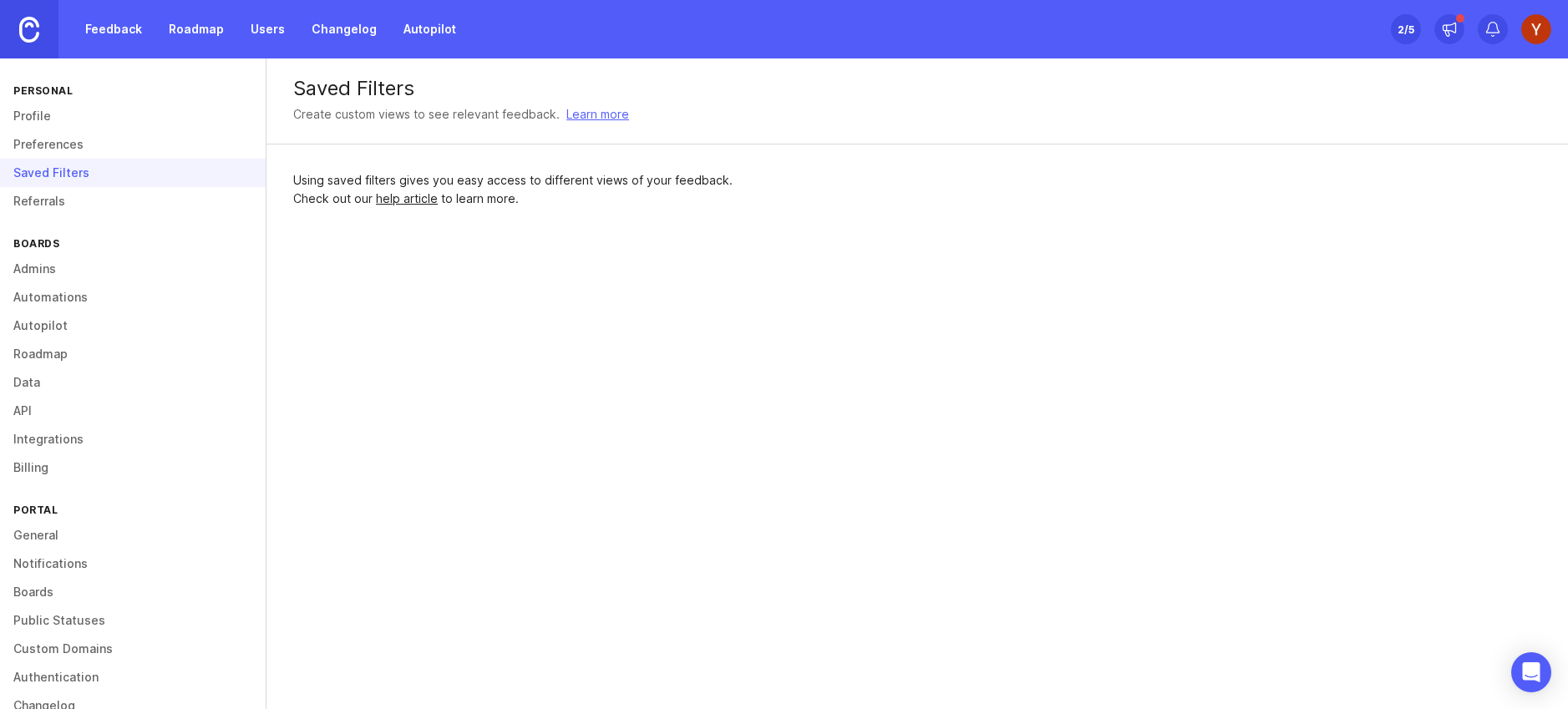
click at [49, 195] on link "Referrals" at bounding box center [132, 201] width 265 height 29
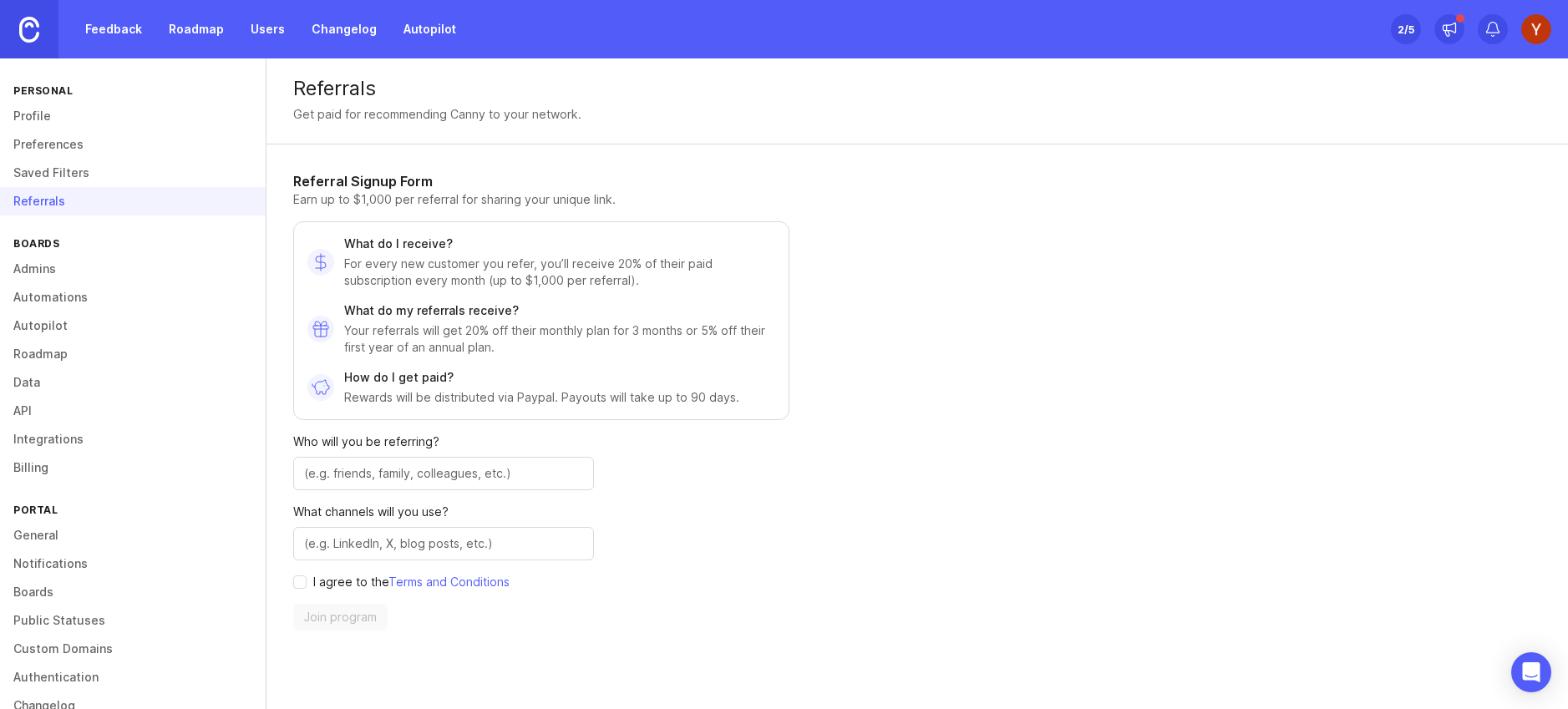
click at [39, 264] on link "Admins" at bounding box center [132, 269] width 265 height 29
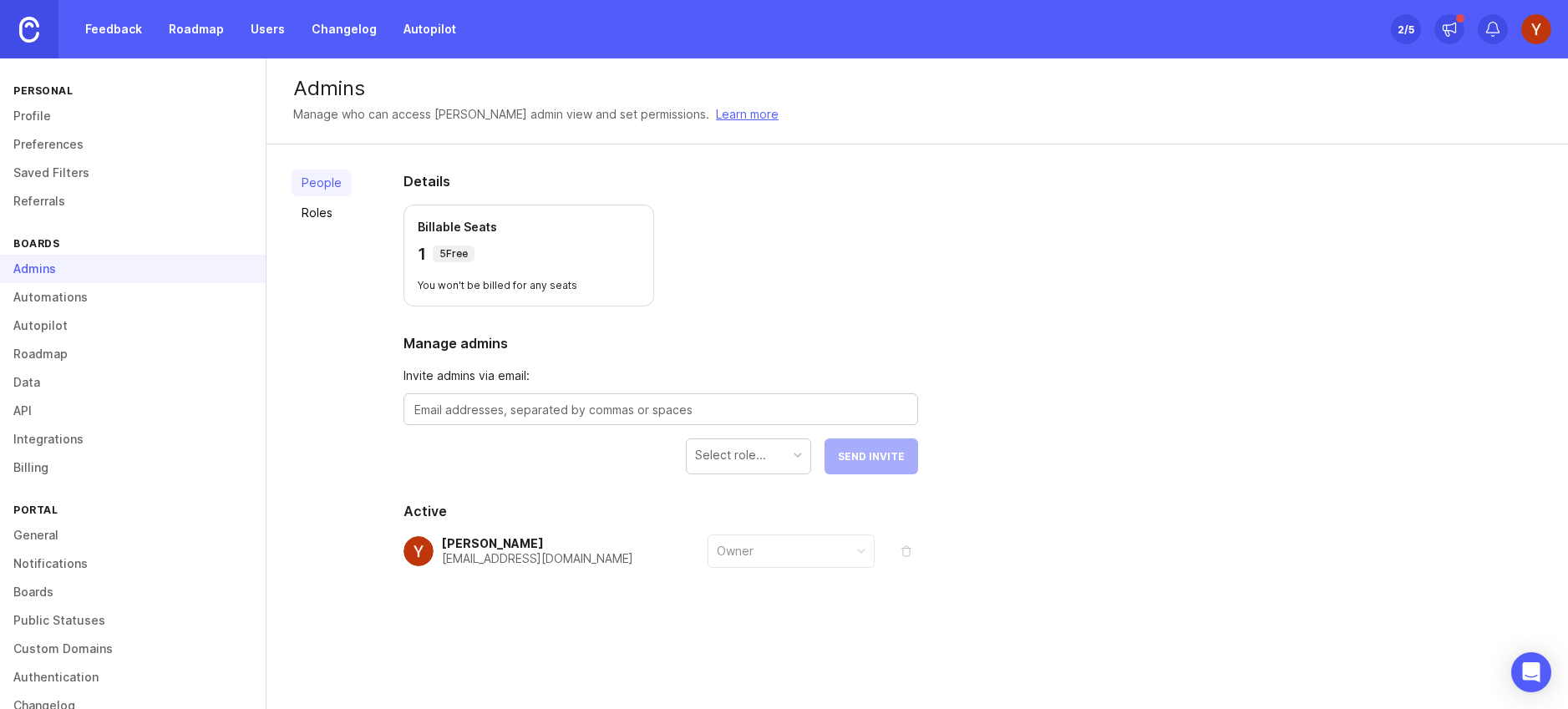
click at [40, 297] on link "Automations" at bounding box center [132, 298] width 265 height 29
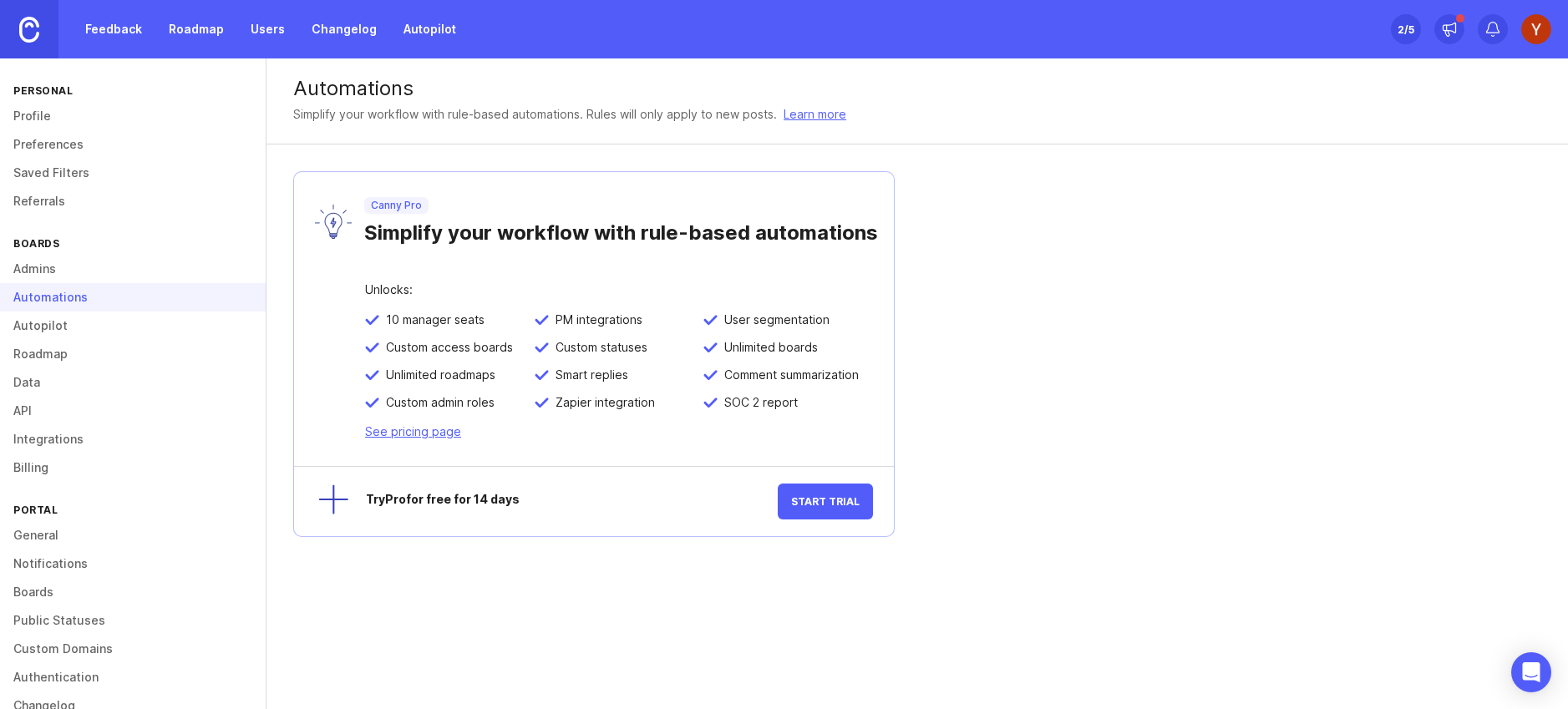
click at [51, 355] on link "Roadmap" at bounding box center [132, 354] width 265 height 29
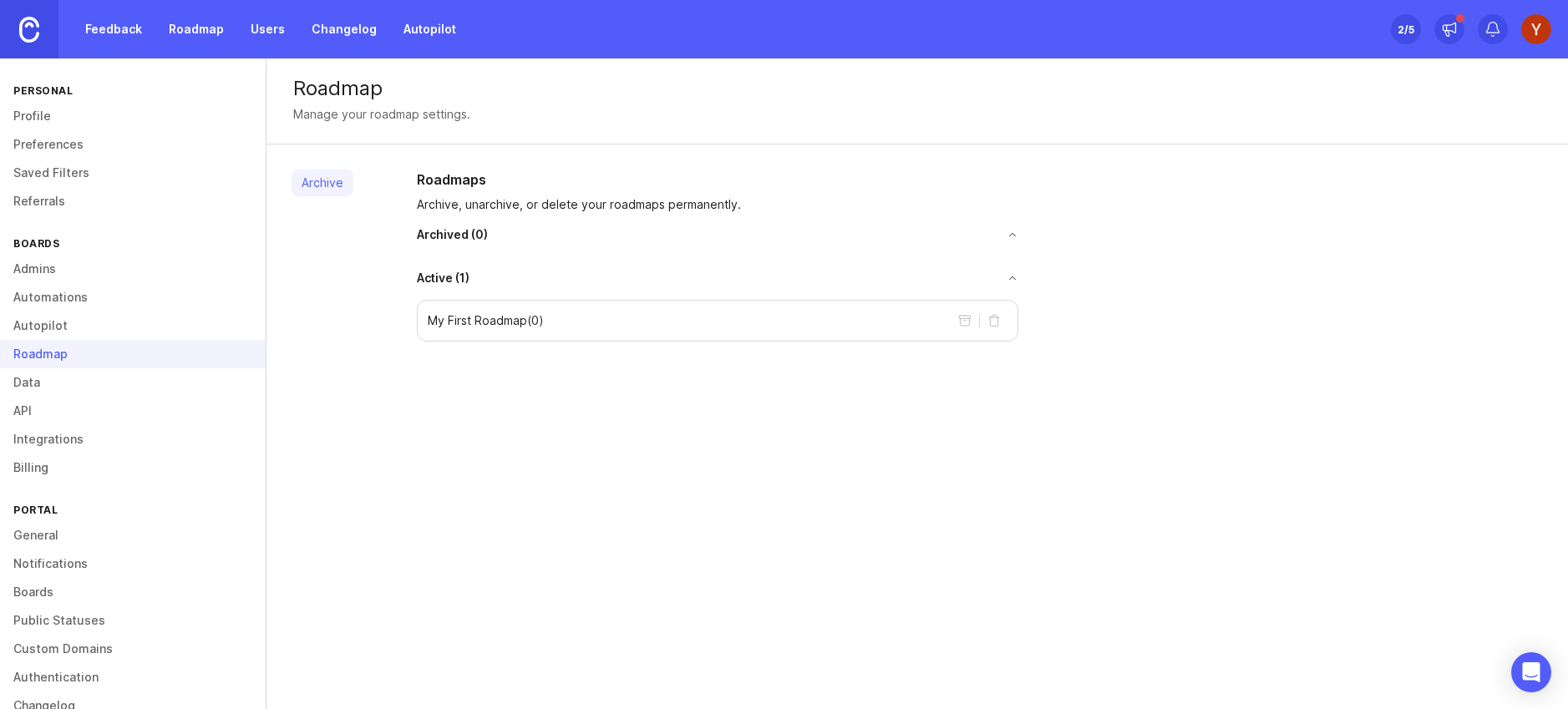
click at [45, 378] on link "Data" at bounding box center [132, 383] width 265 height 29
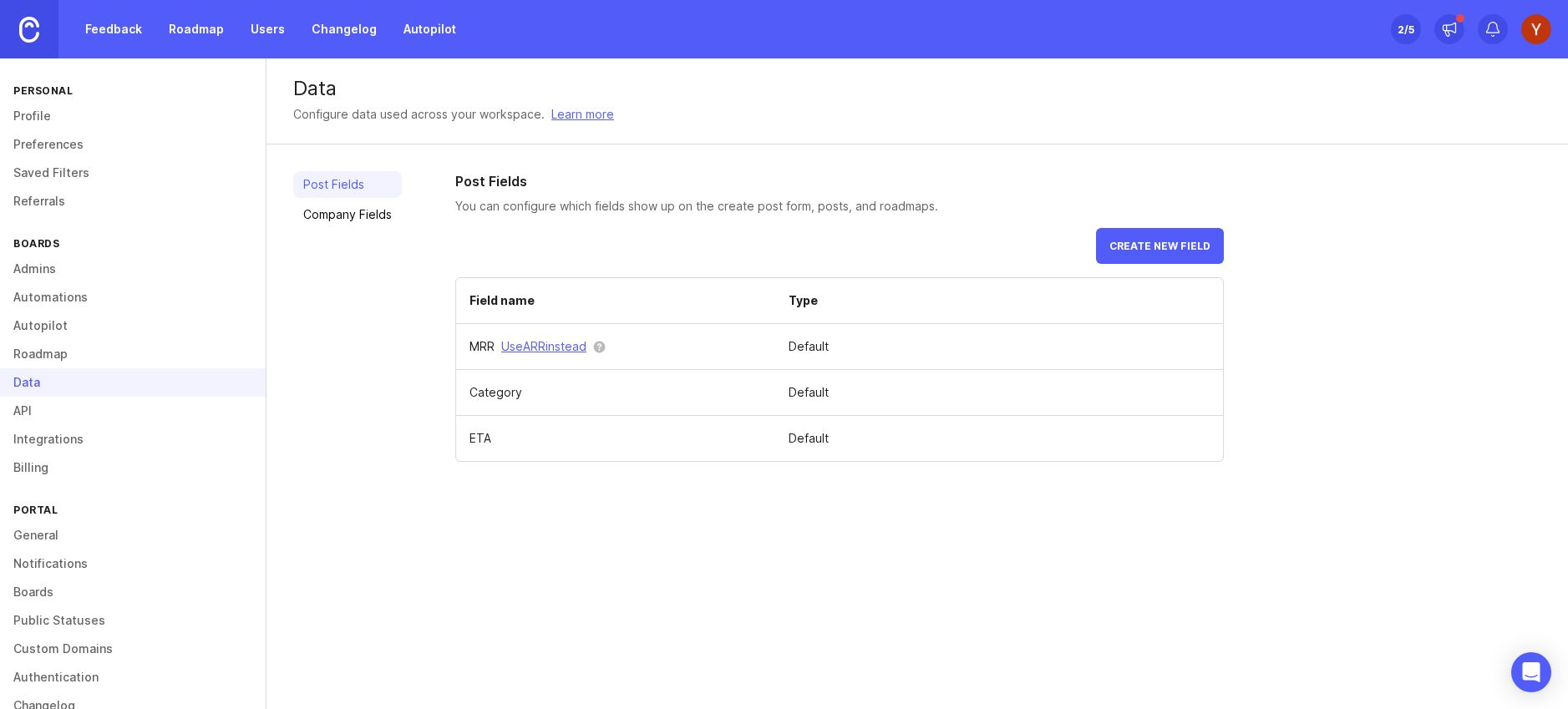
click at [41, 405] on link "API" at bounding box center [132, 411] width 265 height 29
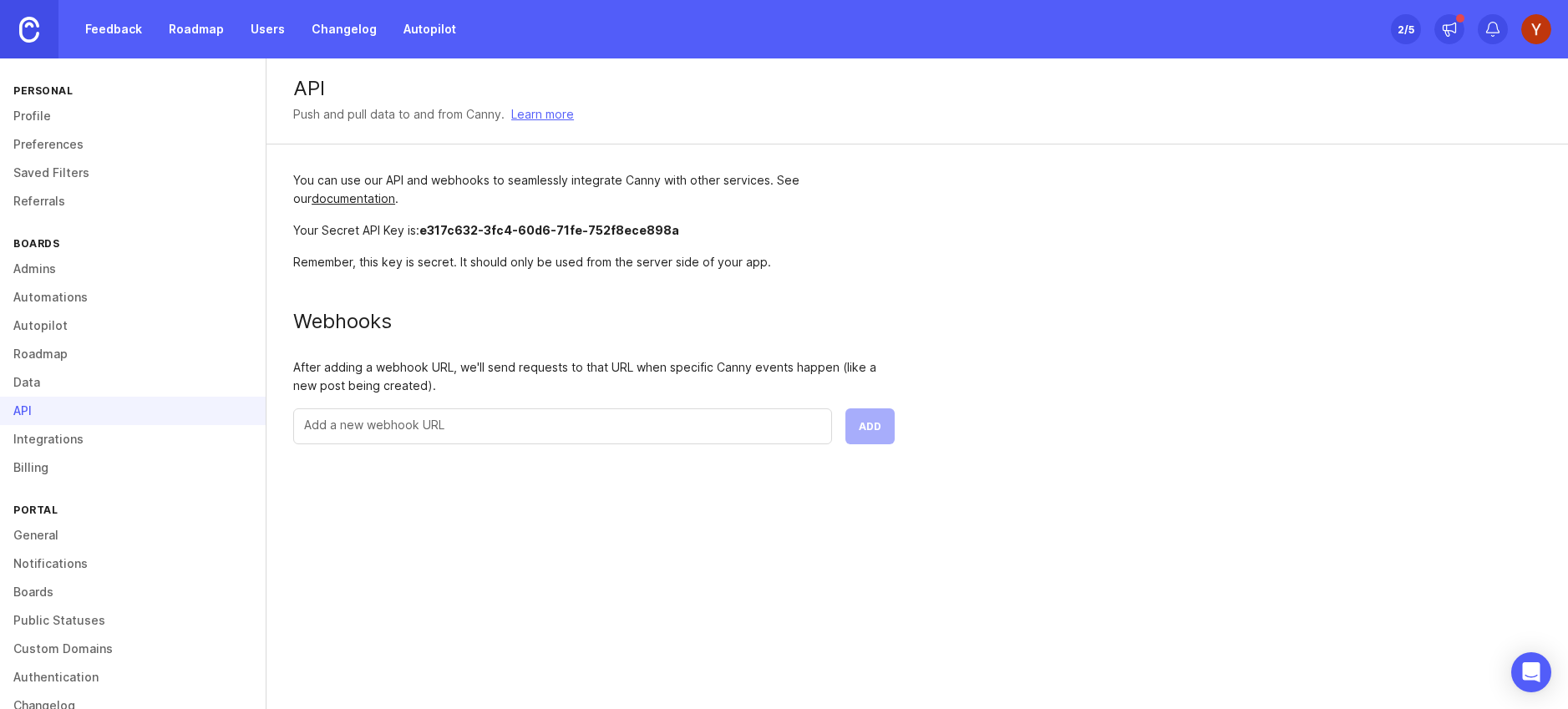
click at [52, 434] on link "Integrations" at bounding box center [132, 440] width 265 height 29
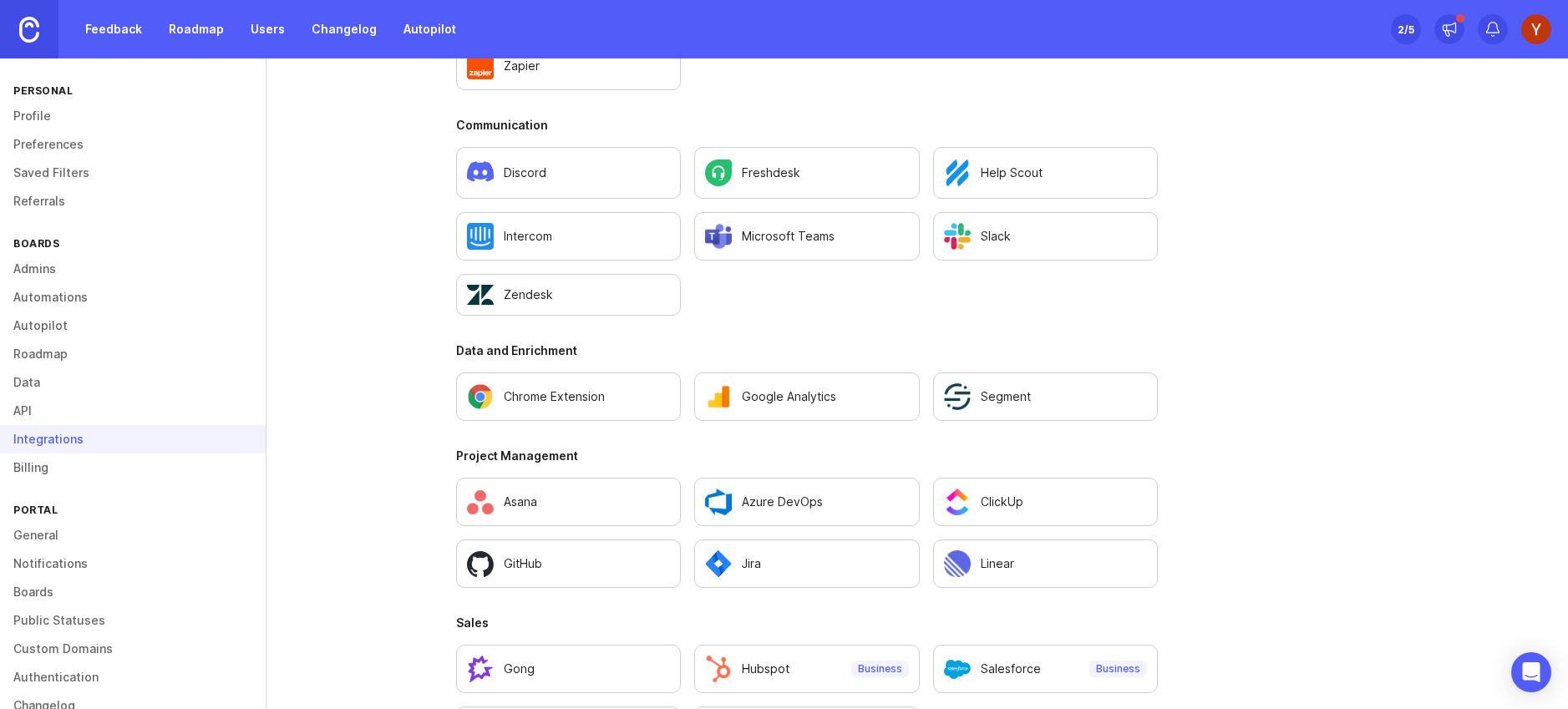
scroll to position [1075, 0]
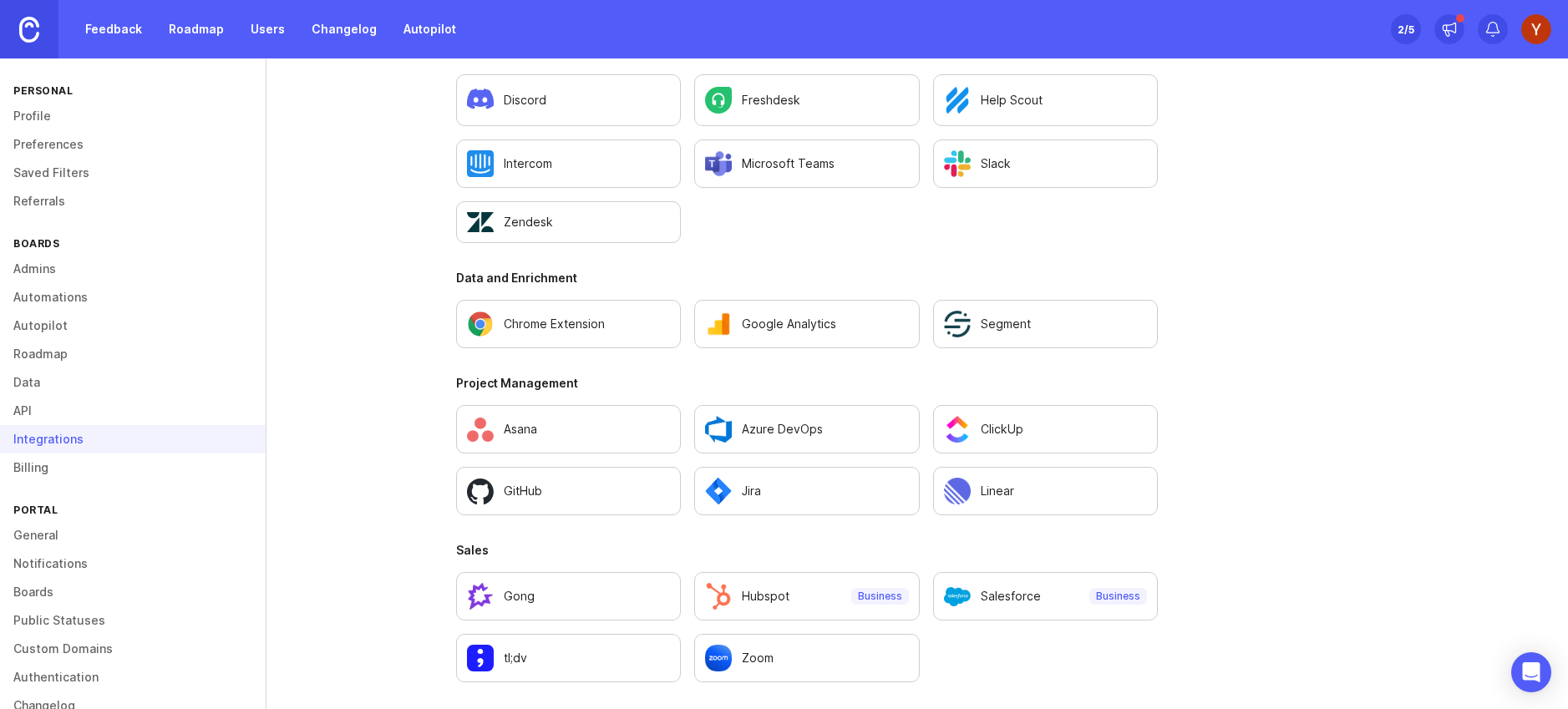
click at [57, 468] on link "Billing" at bounding box center [132, 469] width 265 height 29
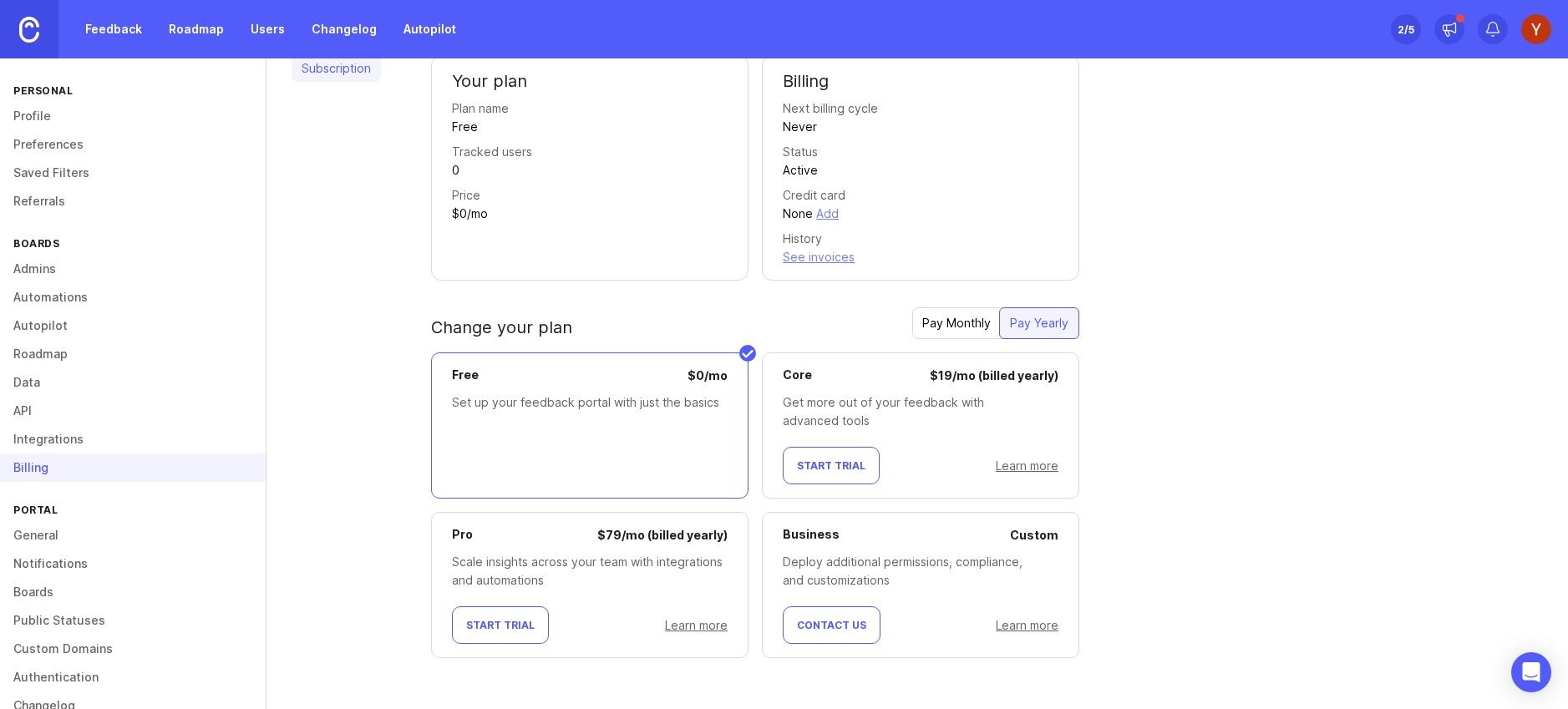
click at [46, 533] on link "General" at bounding box center [132, 536] width 265 height 29
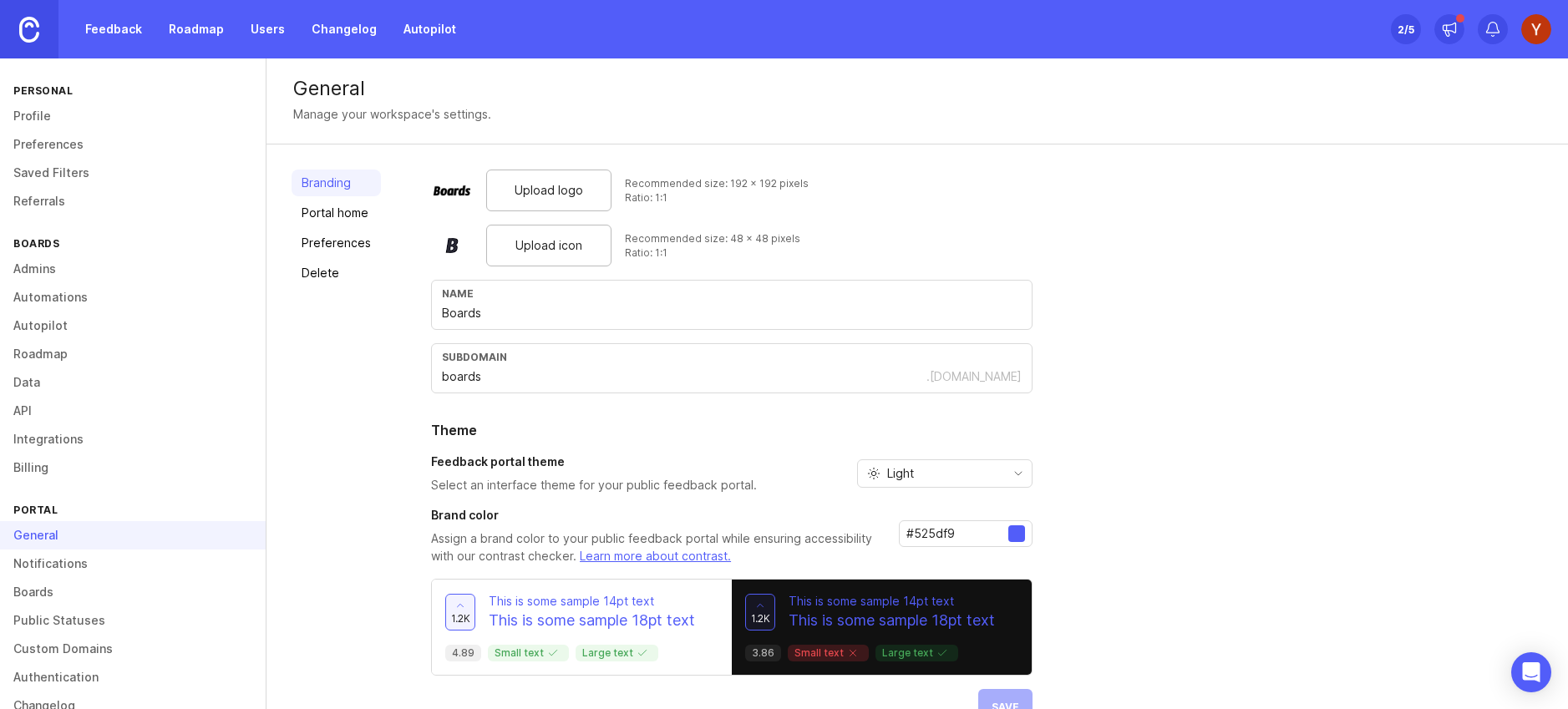
click at [46, 554] on link "Notifications" at bounding box center [132, 564] width 265 height 29
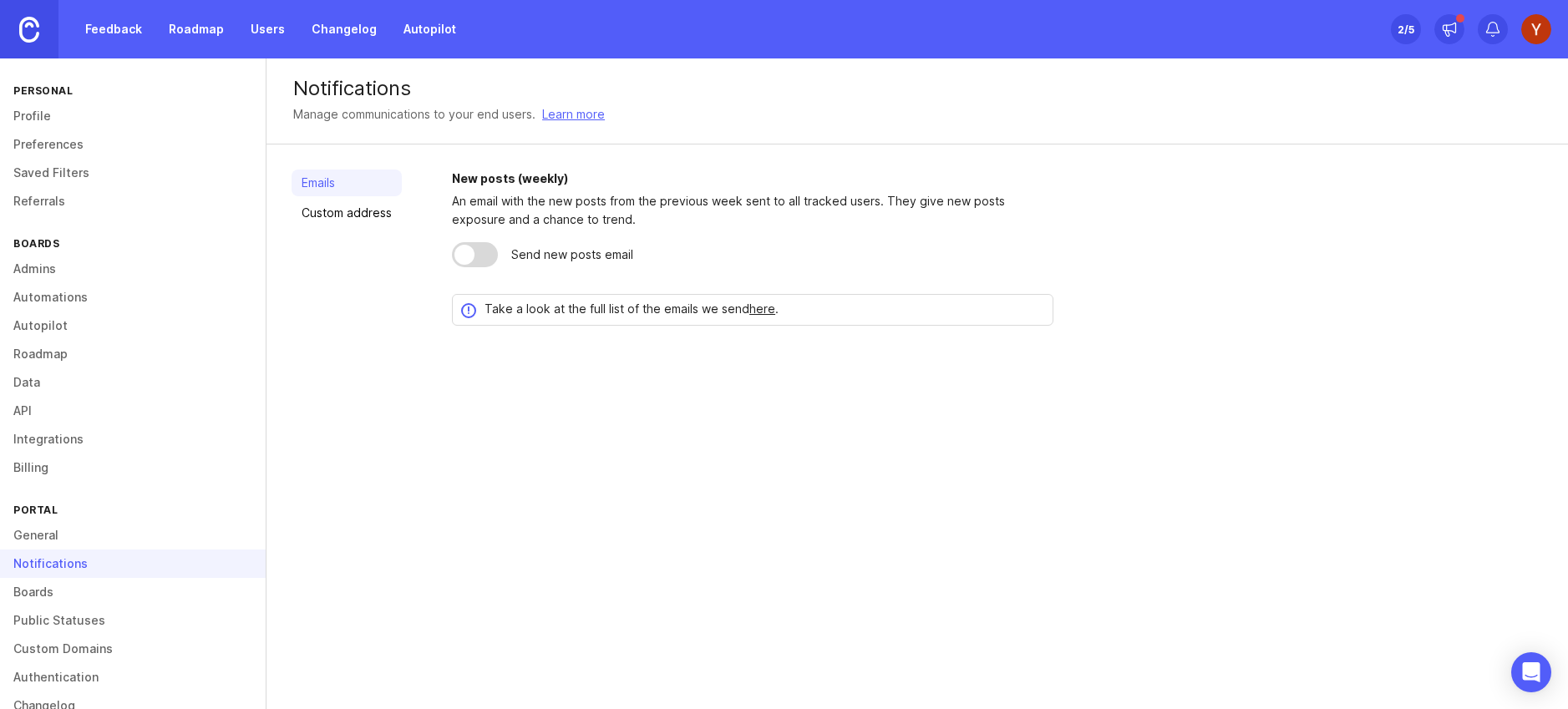
click at [31, 34] on img at bounding box center [29, 29] width 20 height 26
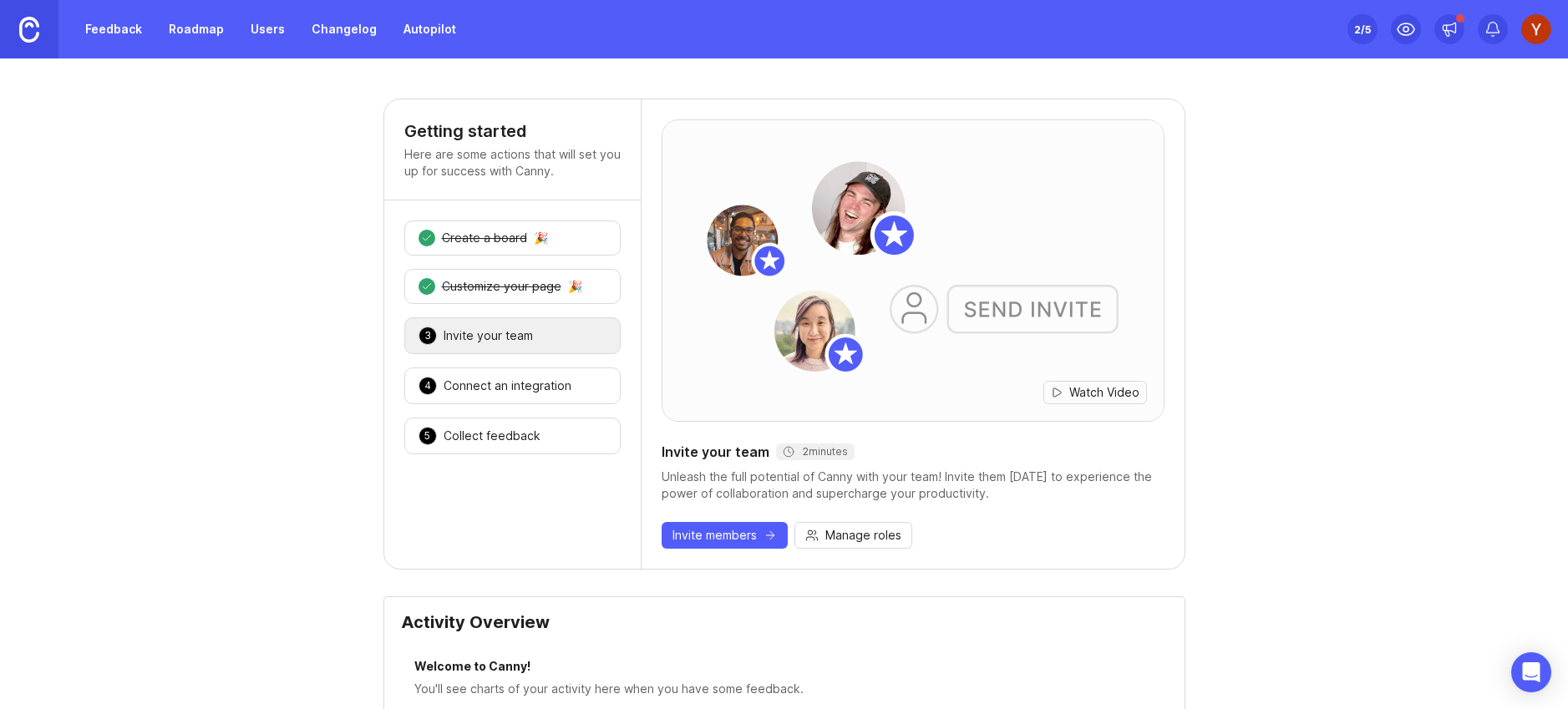
click at [521, 428] on div "Collect feedback" at bounding box center [491, 436] width 97 height 16
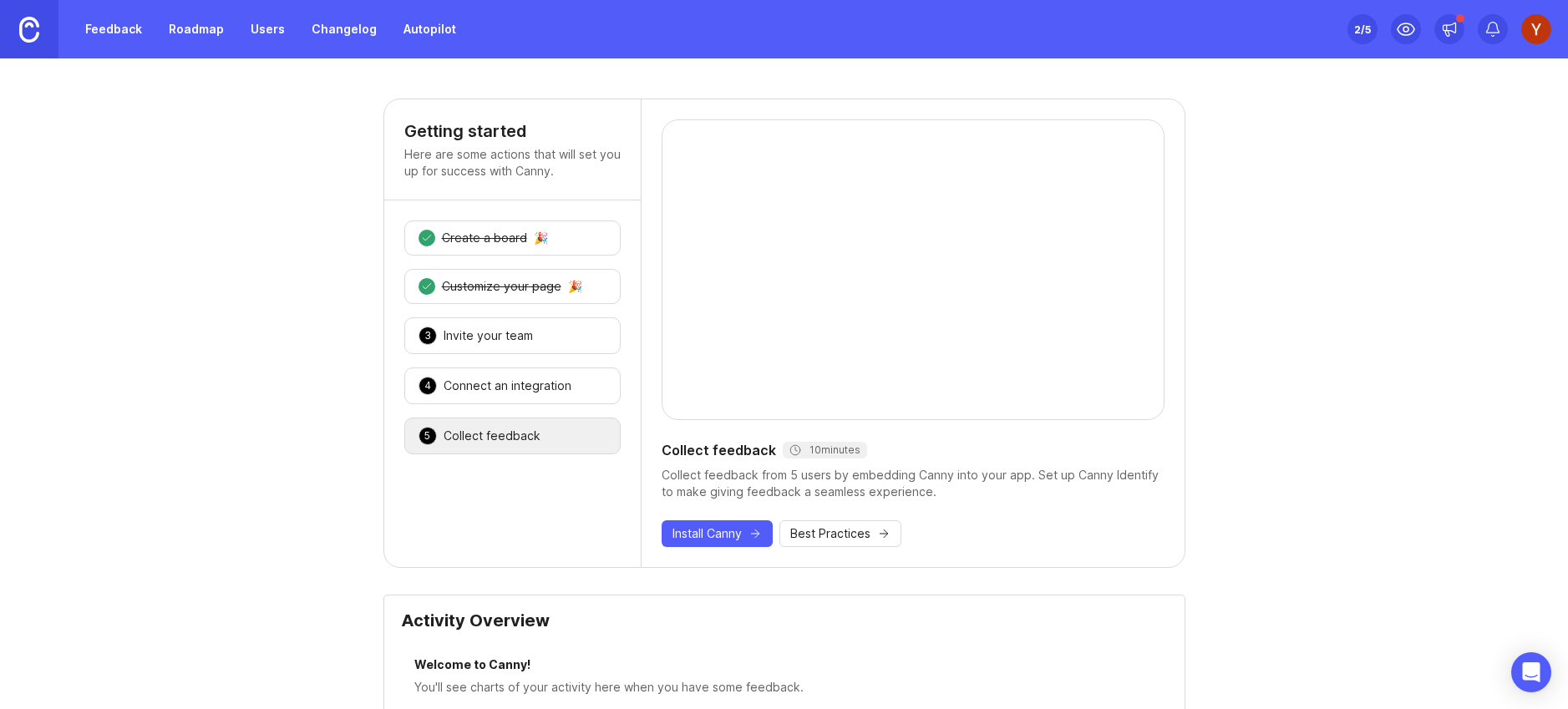
click at [513, 388] on div "Connect an integration" at bounding box center [507, 385] width 127 height 16
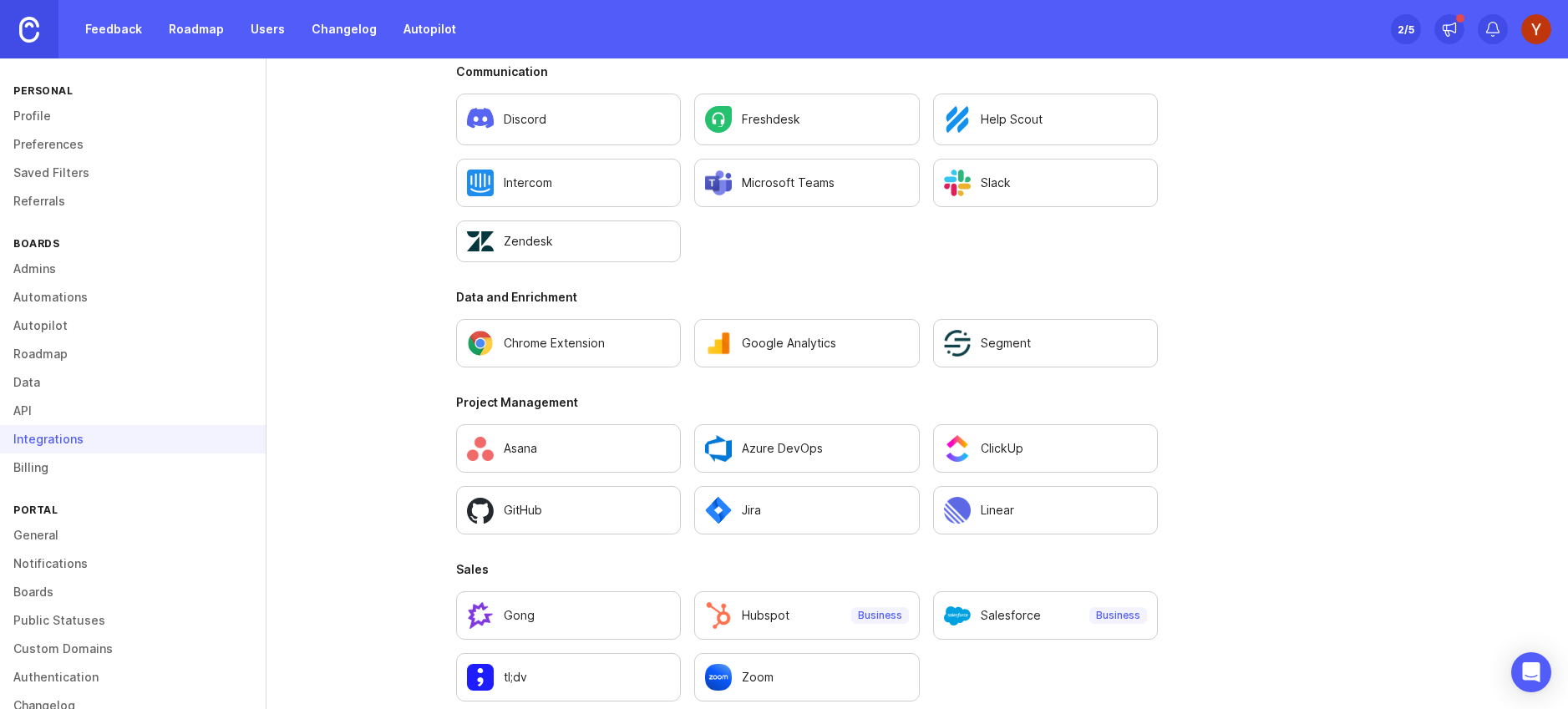
scroll to position [1075, 0]
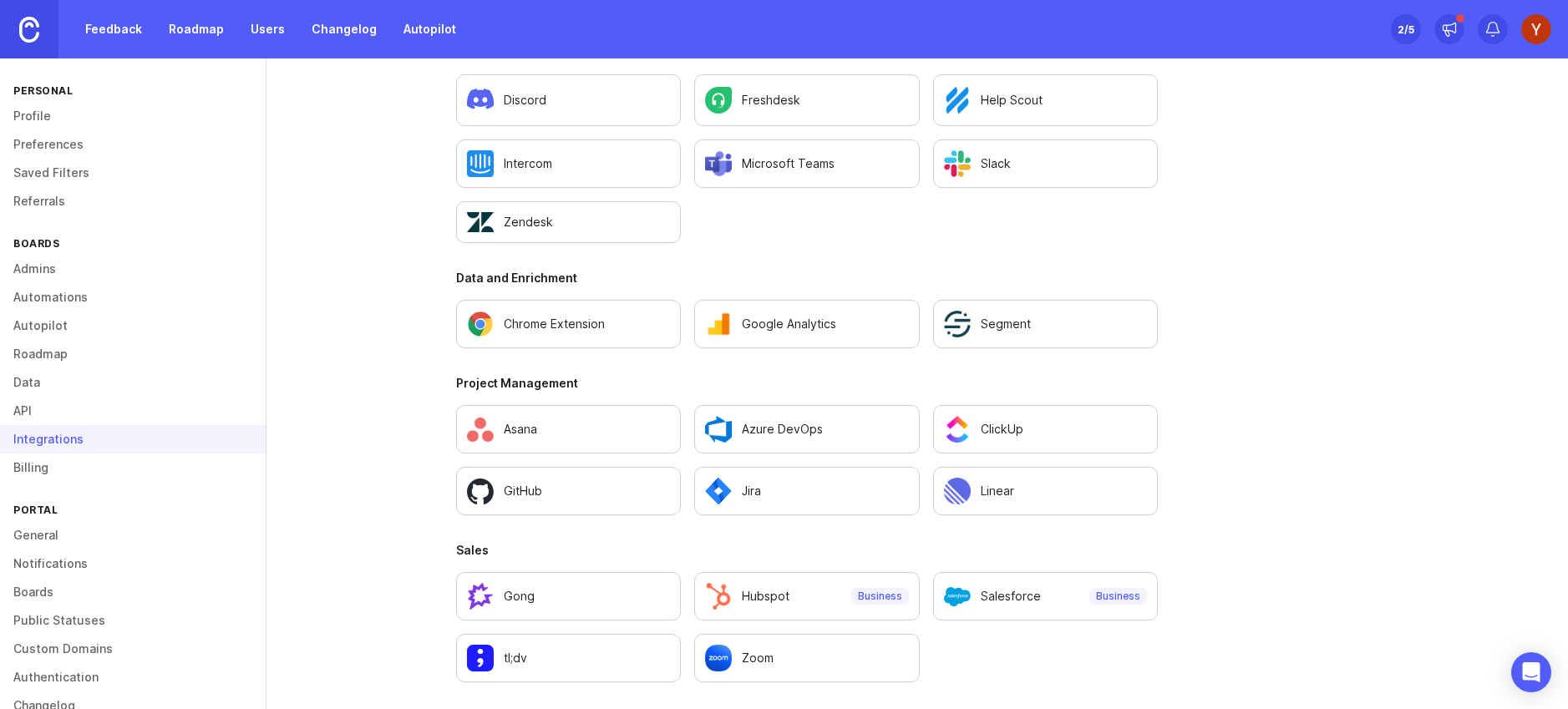
click at [1546, 29] on img at bounding box center [1535, 29] width 30 height 30
click at [56, 121] on link "Profile" at bounding box center [132, 116] width 265 height 29
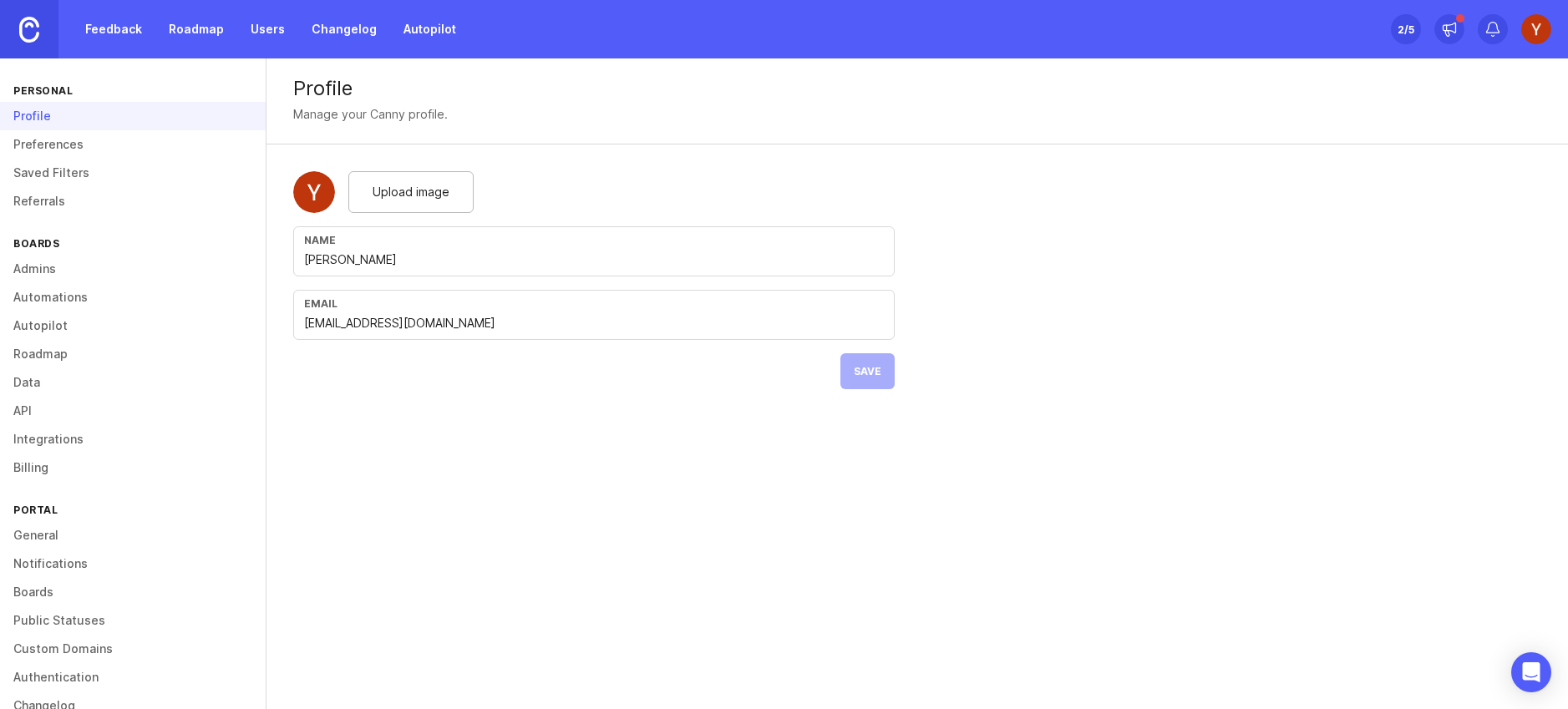
scroll to position [32, 0]
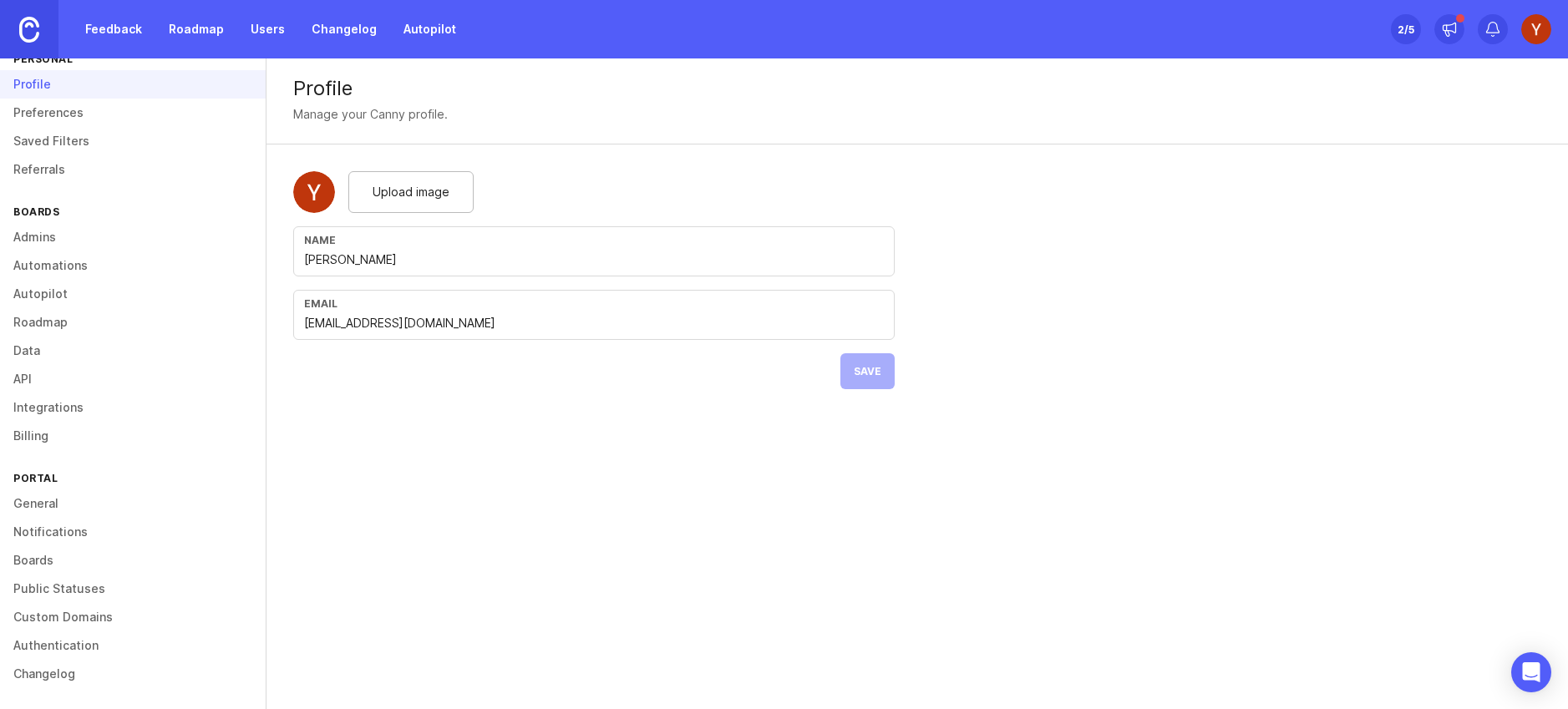
click at [27, 501] on link "General" at bounding box center [132, 504] width 265 height 29
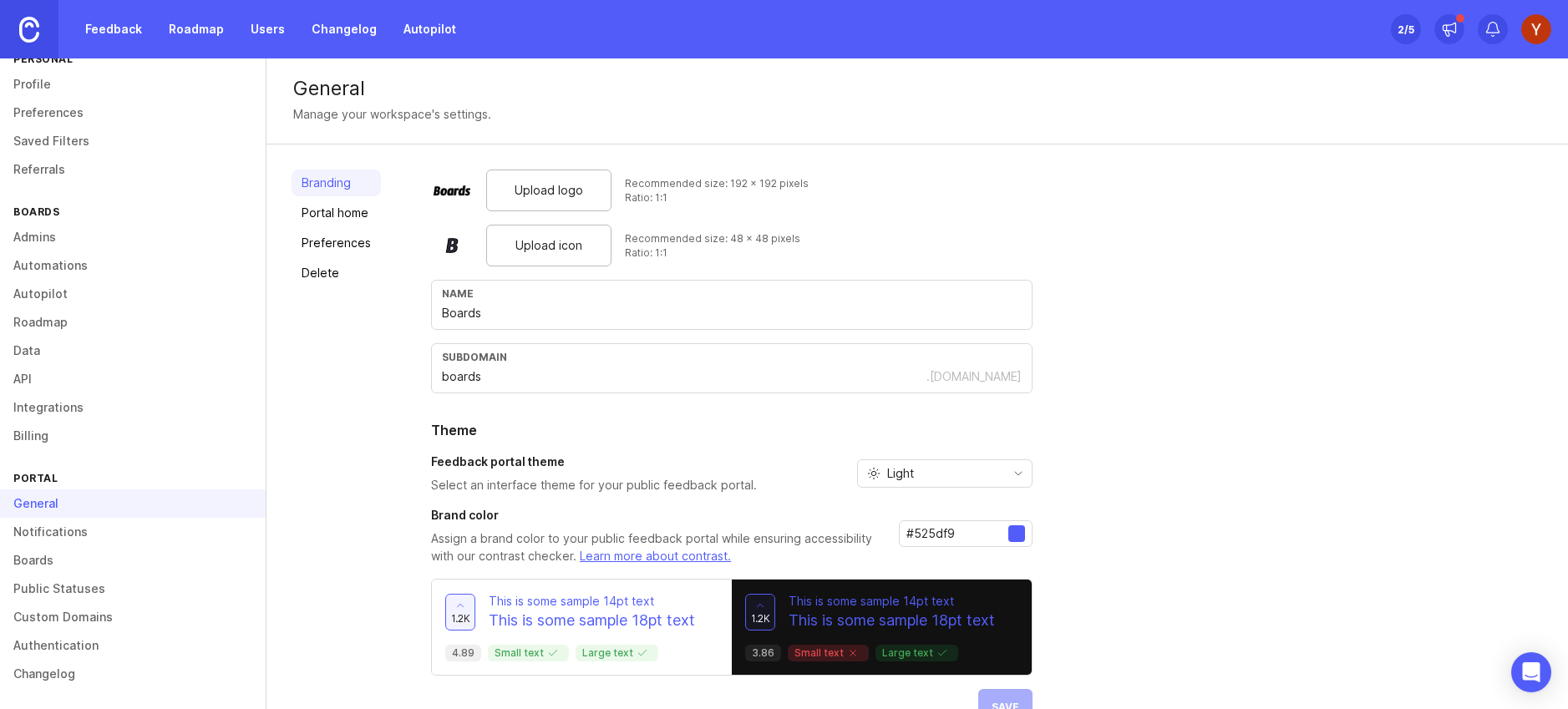
click at [322, 216] on link "Portal home" at bounding box center [335, 213] width 89 height 27
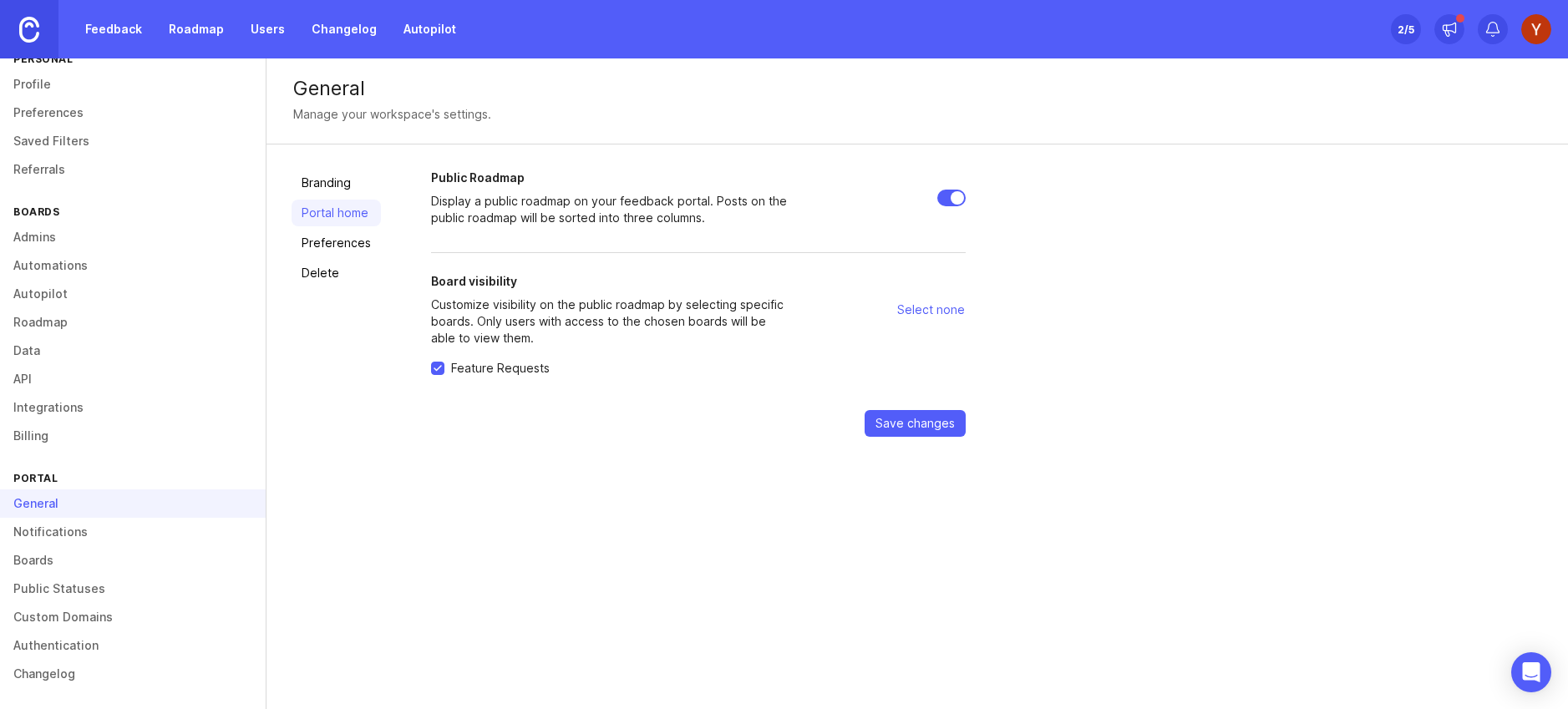
click at [327, 239] on link "Preferences" at bounding box center [335, 243] width 89 height 27
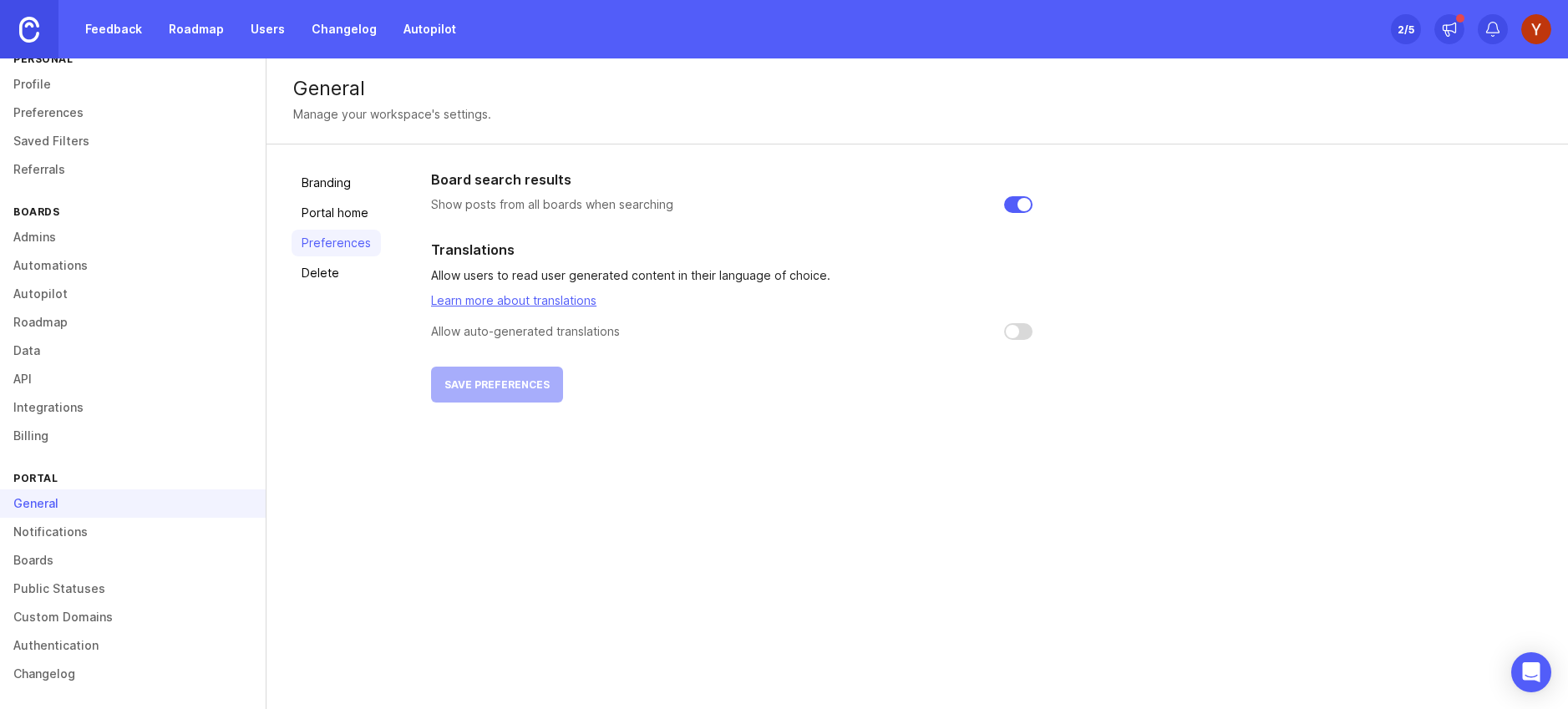
click at [76, 537] on link "Notifications" at bounding box center [132, 533] width 265 height 29
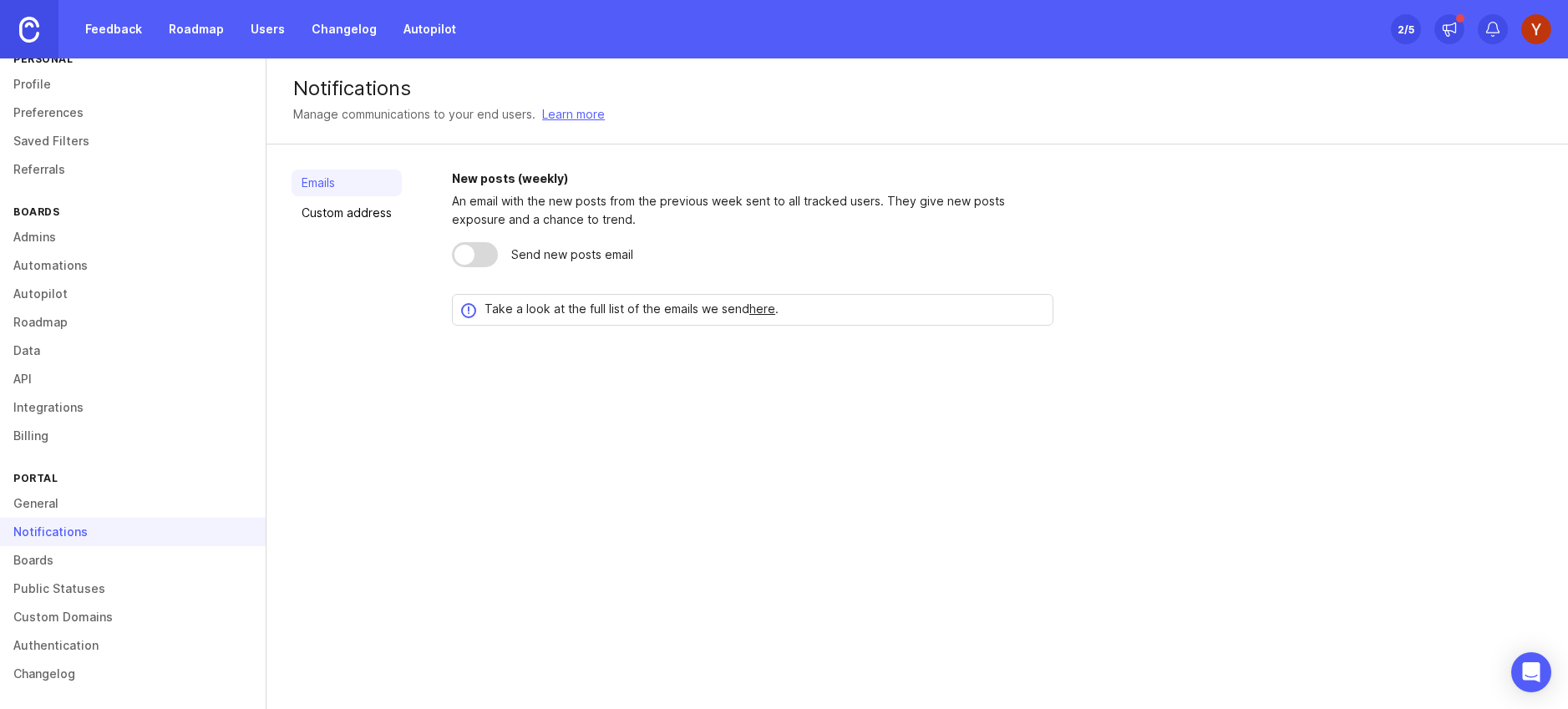
click at [72, 550] on link "Boards" at bounding box center [132, 560] width 265 height 29
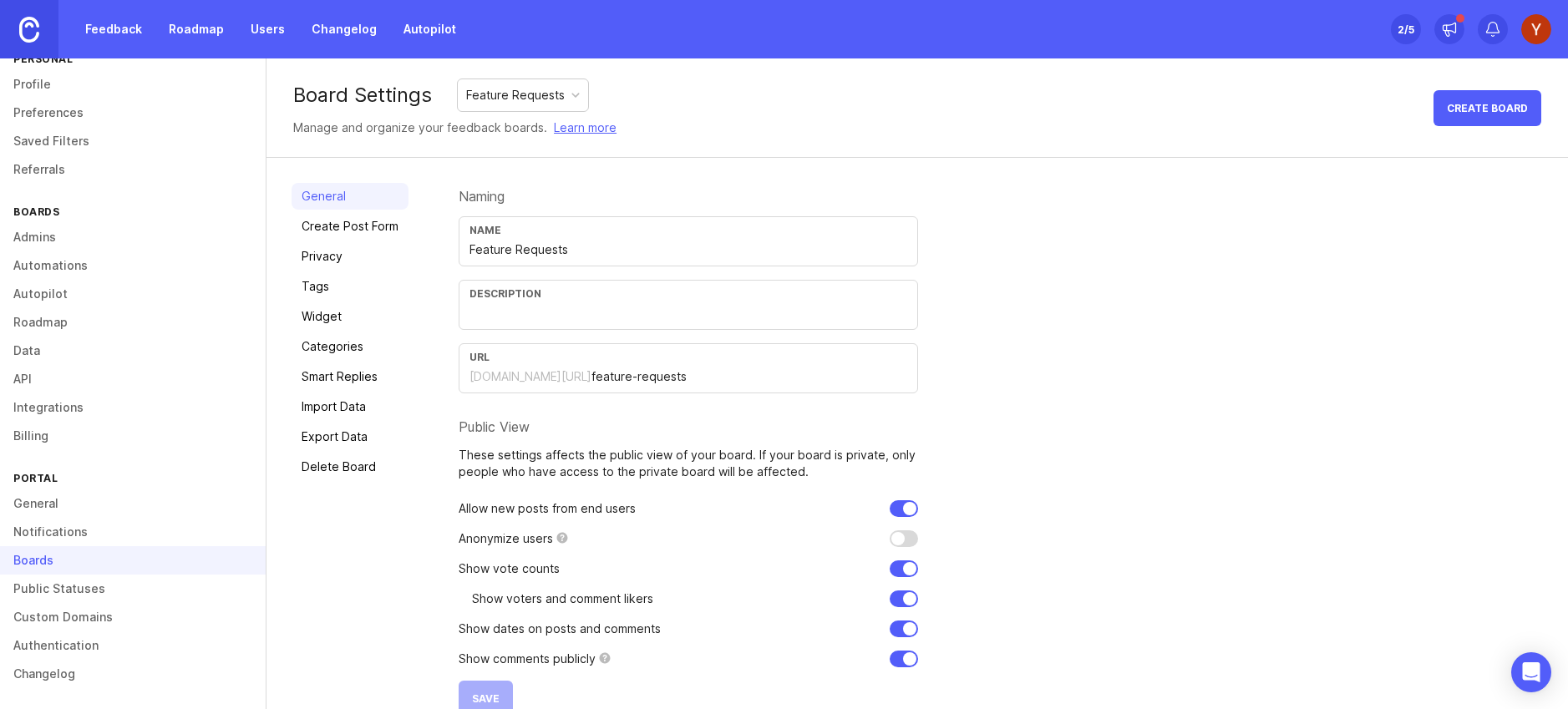
click at [598, 374] on input "feature-requests" at bounding box center [749, 377] width 316 height 18
click at [685, 371] on input "feature-requests" at bounding box center [749, 377] width 316 height 18
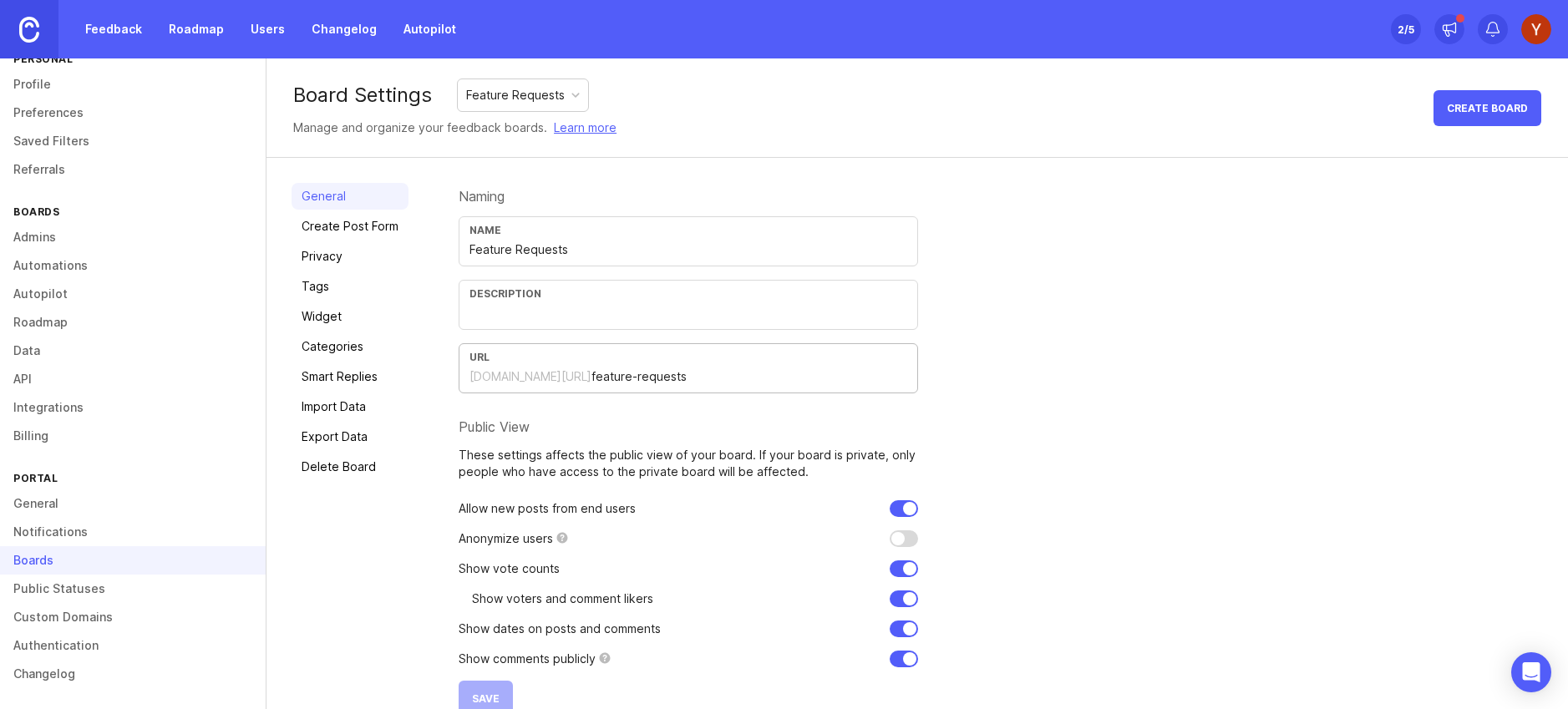
drag, startPoint x: 686, startPoint y: 371, endPoint x: 466, endPoint y: 377, distance: 220.1
click at [466, 376] on div "URL boards.canny.io/ feature-requests" at bounding box center [689, 368] width 460 height 50
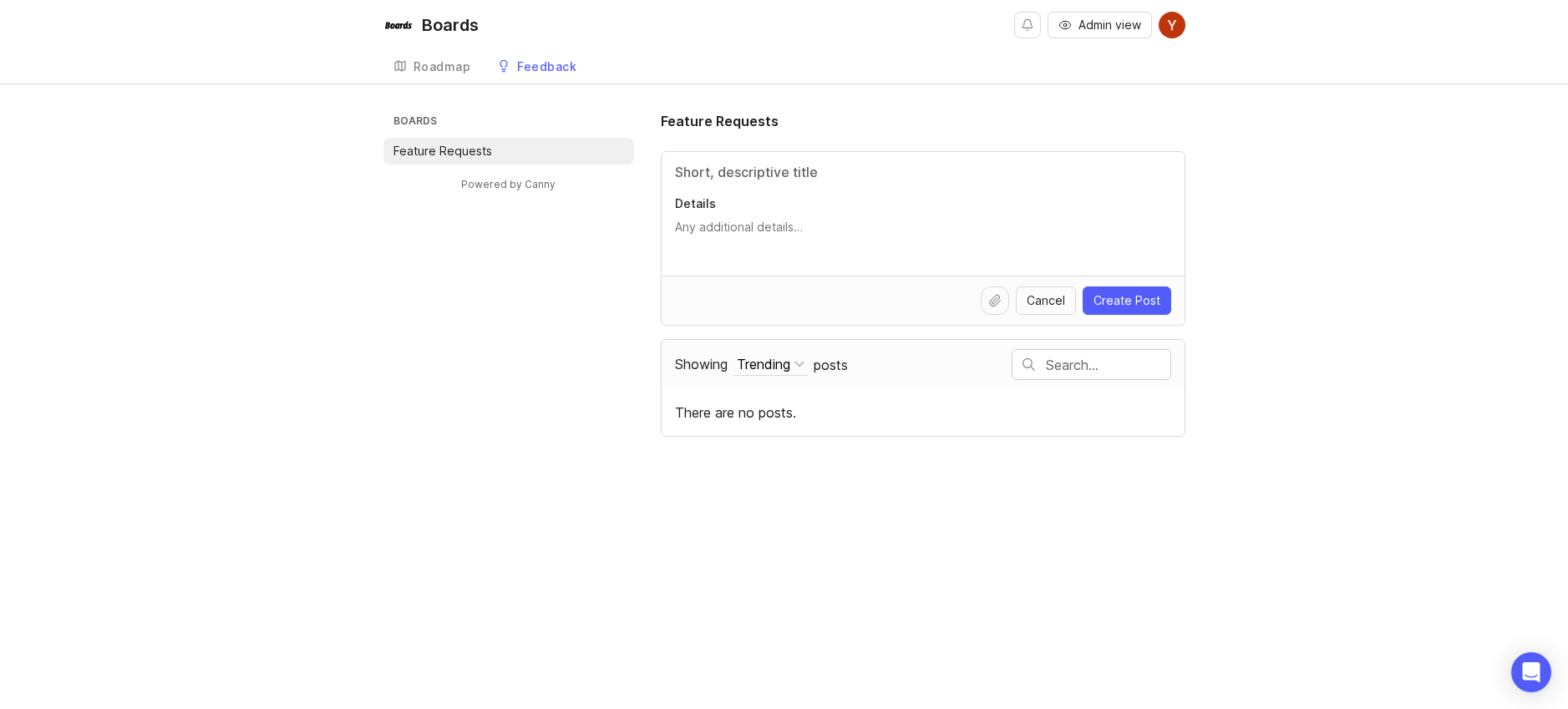
click at [443, 62] on div "Roadmap" at bounding box center [443, 67] width 57 height 11
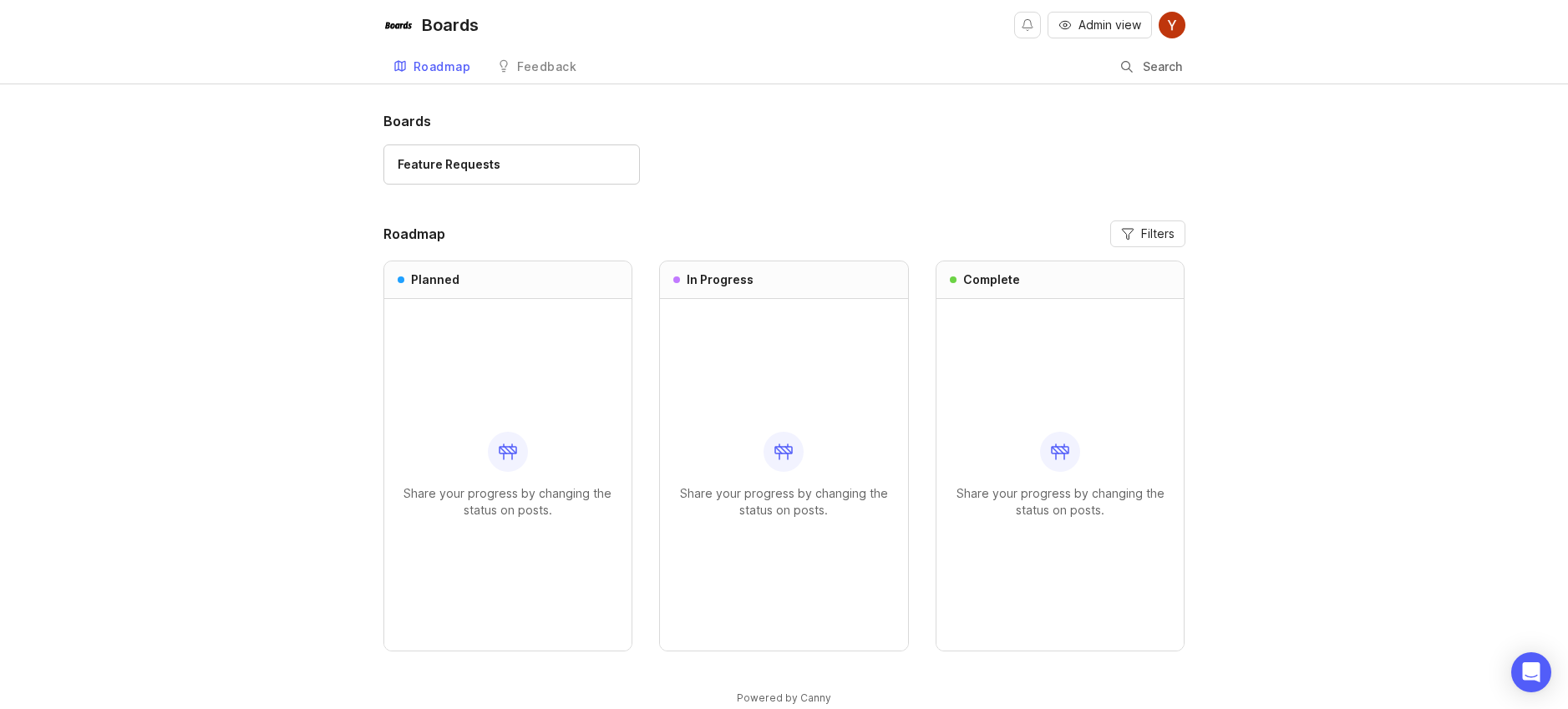
click at [537, 70] on div "Feedback" at bounding box center [547, 67] width 59 height 11
